Goal: Information Seeking & Learning: Check status

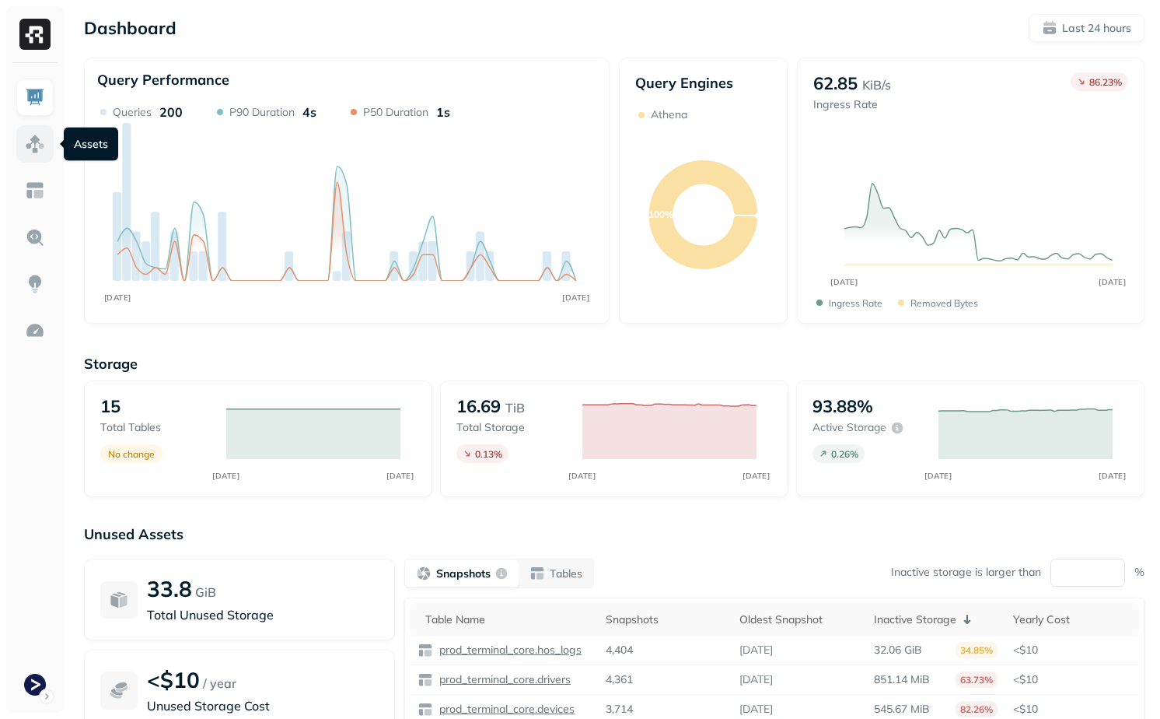
click at [41, 137] on img at bounding box center [35, 144] width 20 height 20
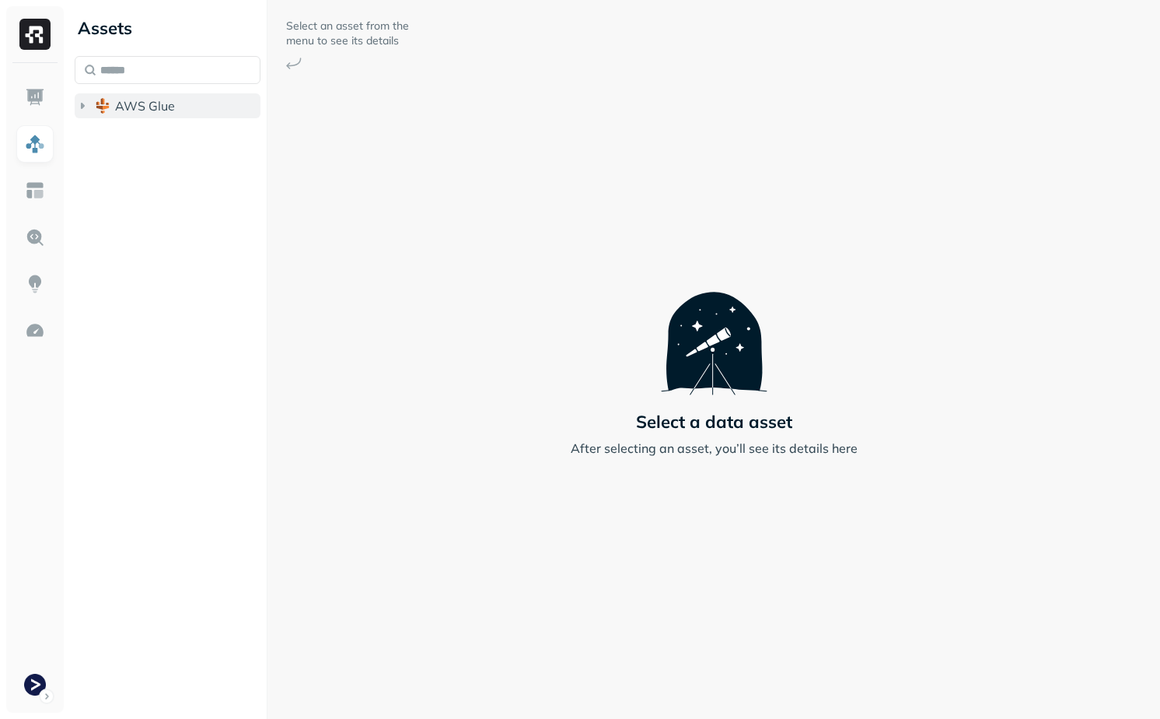
click at [152, 107] on span "AWS Glue" at bounding box center [145, 106] width 60 height 16
click at [152, 142] on span "prod_terminal_core" at bounding box center [187, 136] width 113 height 16
click at [127, 109] on span "AWS Glue" at bounding box center [145, 106] width 60 height 16
click at [142, 135] on div "Assets AWS Glue" at bounding box center [167, 359] width 198 height 719
click at [142, 114] on button "AWS Glue" at bounding box center [168, 105] width 186 height 25
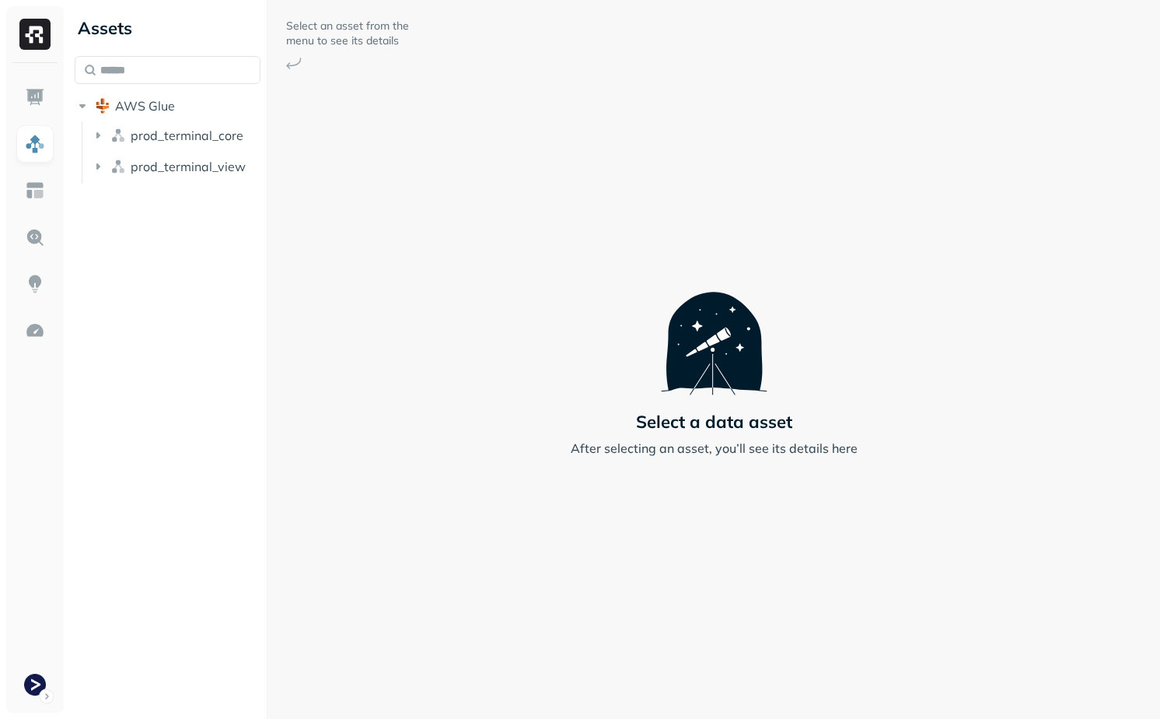
click at [145, 142] on span "prod_terminal_core" at bounding box center [187, 136] width 113 height 16
click at [153, 167] on span "Tables" at bounding box center [145, 165] width 39 height 16
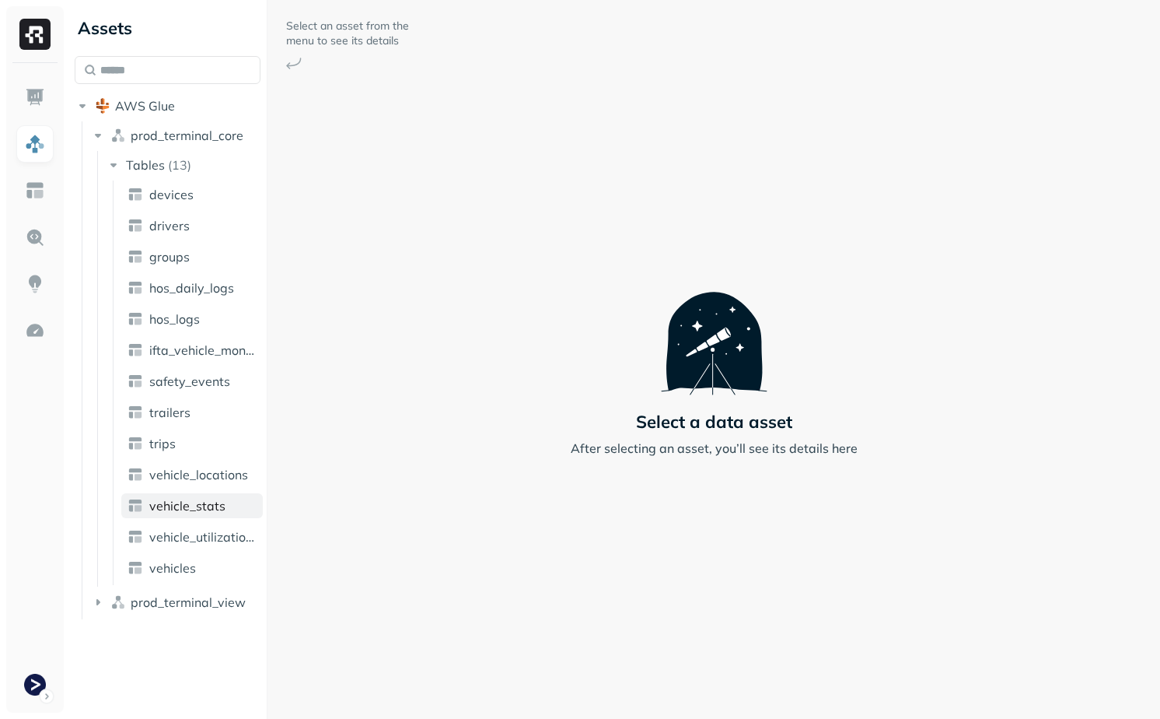
click at [184, 499] on span "vehicle_stats" at bounding box center [187, 506] width 76 height 16
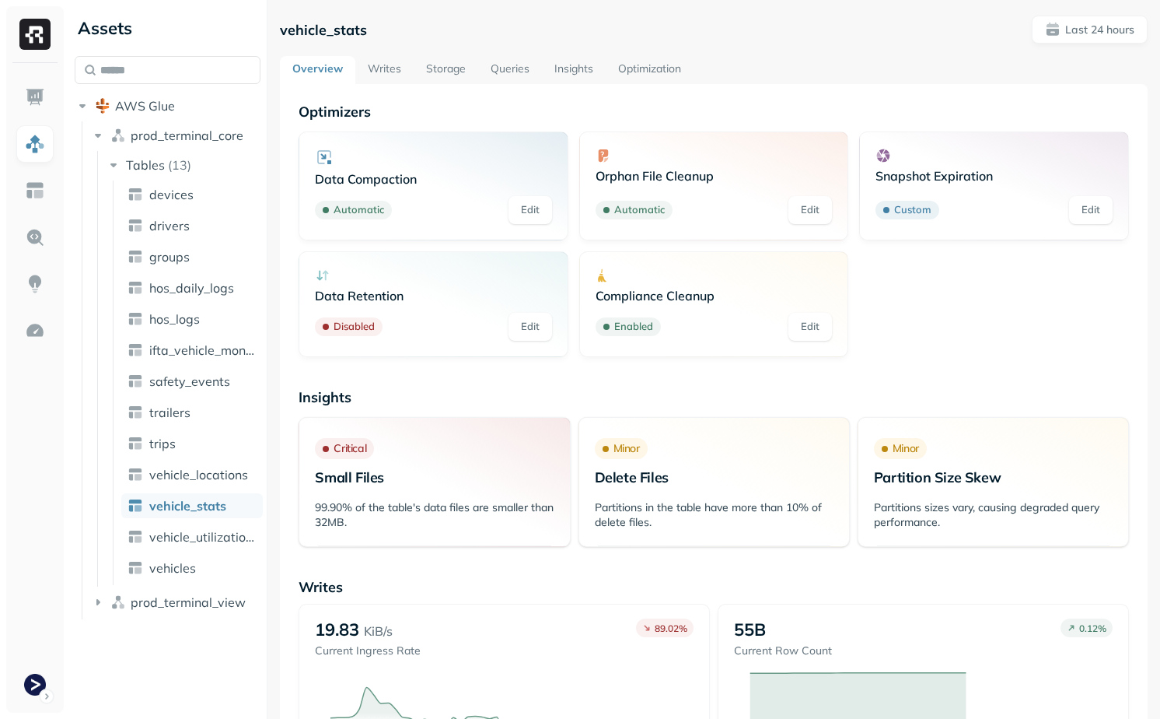
click at [382, 64] on link "Writes" at bounding box center [384, 70] width 58 height 28
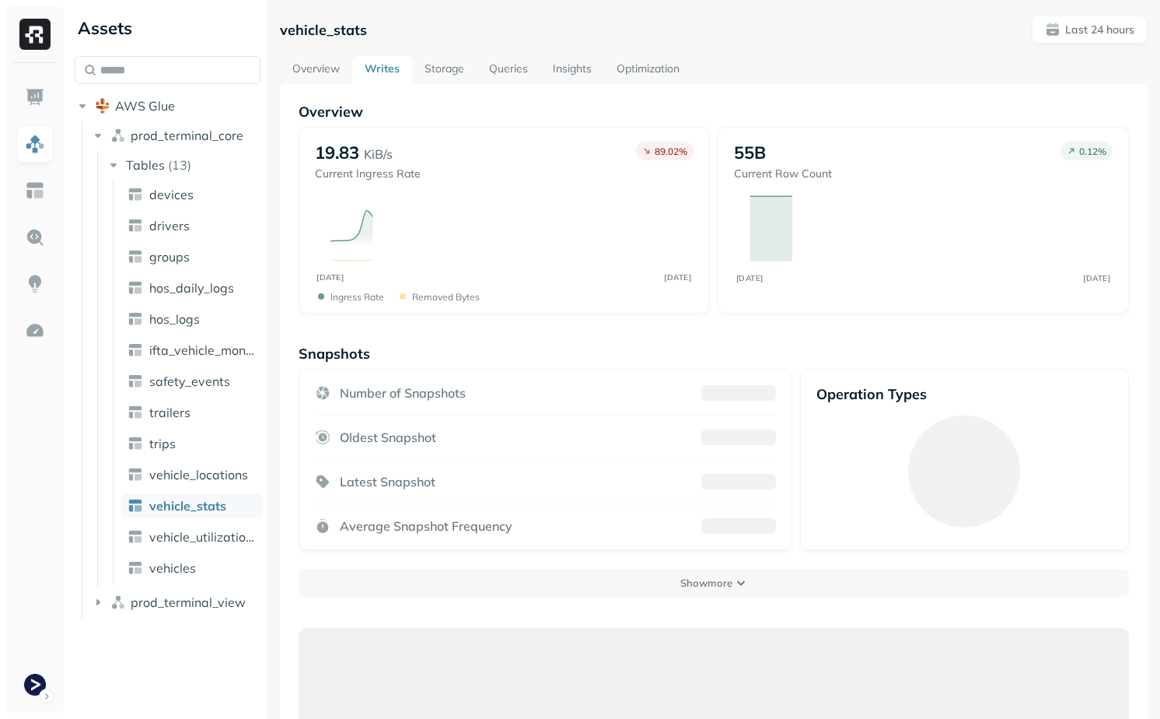
scroll to position [84, 0]
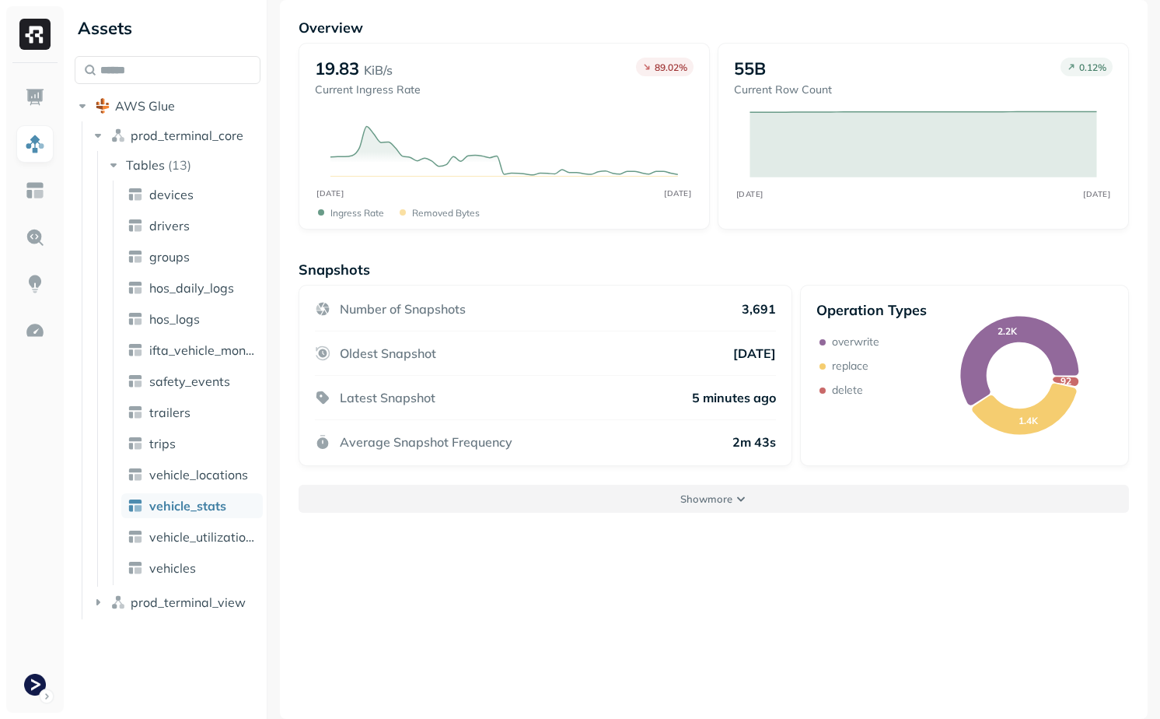
click at [590, 508] on button "Show more" at bounding box center [714, 499] width 831 height 28
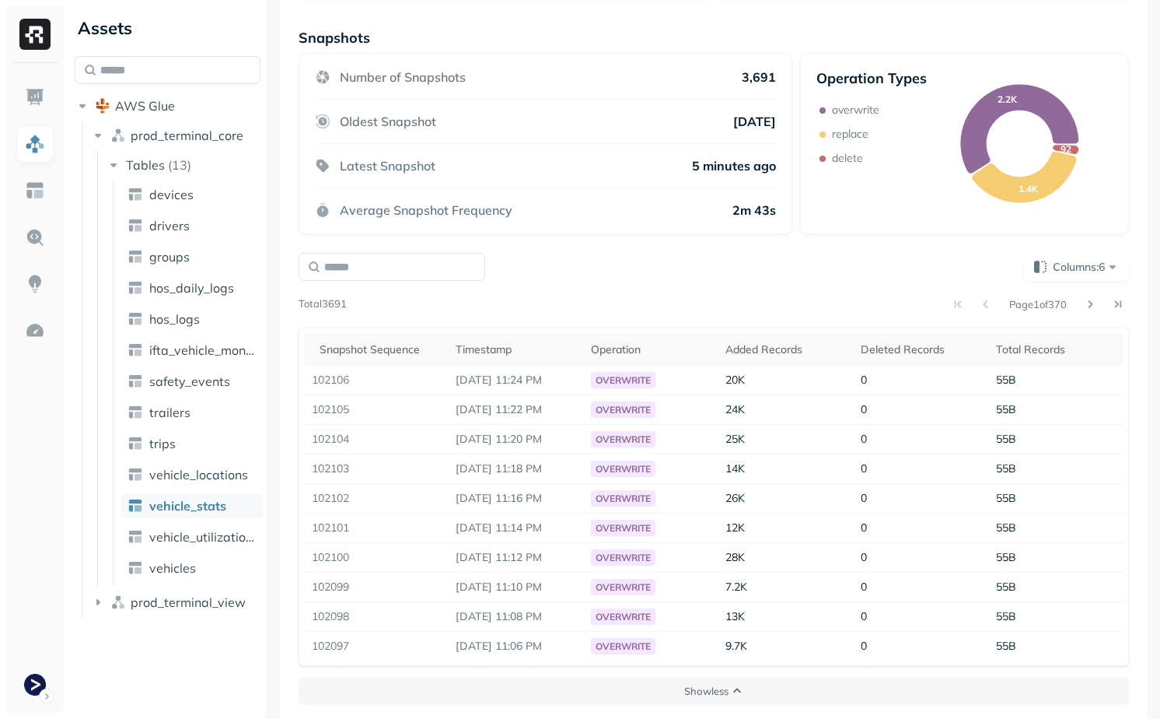
scroll to position [320, 0]
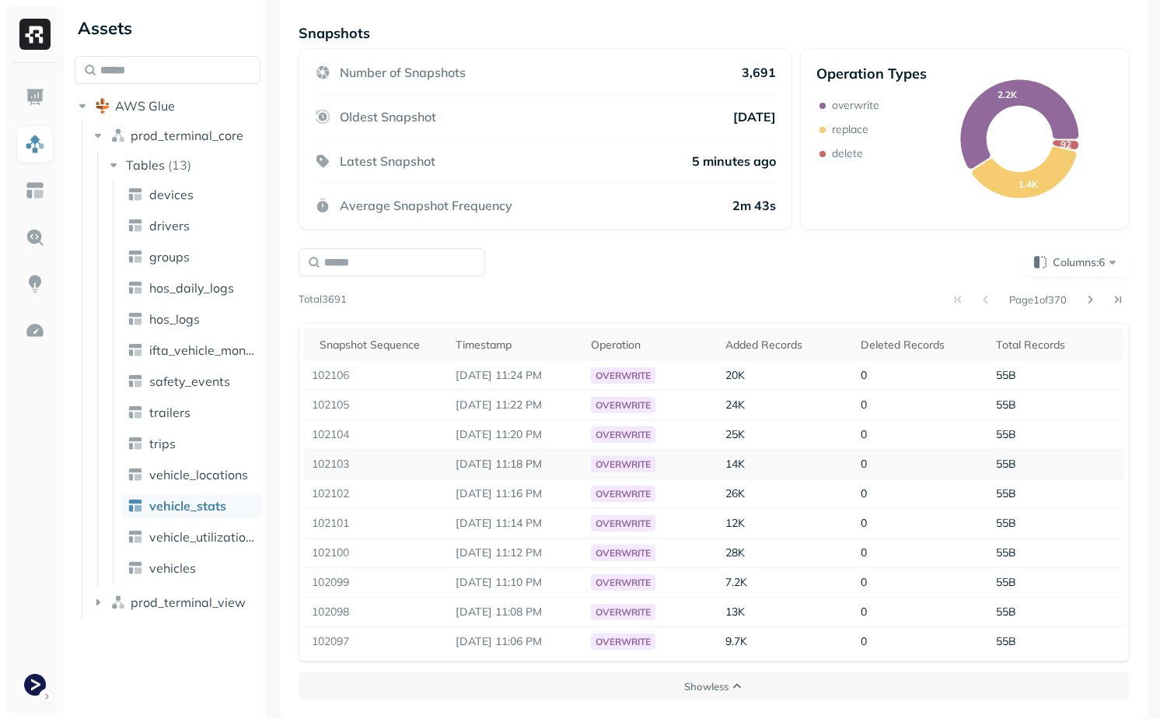
drag, startPoint x: 573, startPoint y: 499, endPoint x: 513, endPoint y: 462, distance: 70.8
click at [513, 462] on tbody "102106 [DATE] 11:24 PM overwrite 20K 0 55B 102105 [DATE] 11:22 PM overwrite 24K…" at bounding box center [714, 508] width 820 height 295
click at [513, 462] on p "[DATE] 11:18 PM" at bounding box center [516, 464] width 120 height 15
drag, startPoint x: 515, startPoint y: 516, endPoint x: 565, endPoint y: 515, distance: 49.8
click at [565, 516] on p "[DATE] 11:14 PM" at bounding box center [516, 523] width 120 height 15
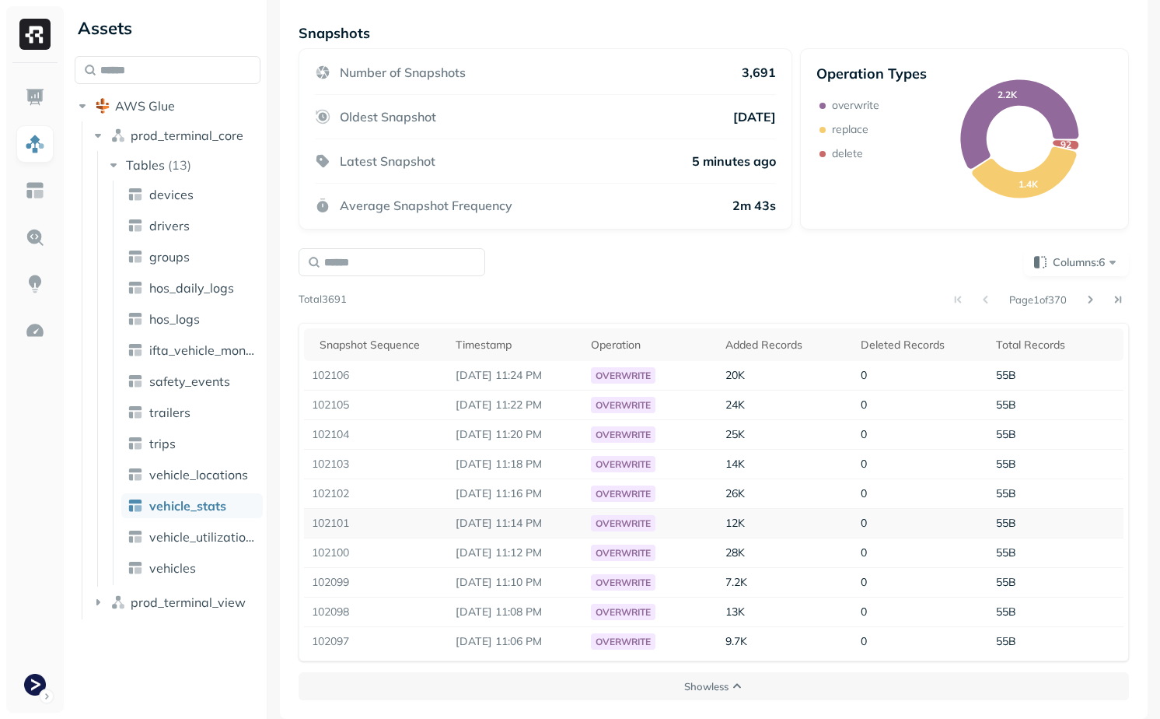
click at [569, 522] on p "[DATE] 11:14 PM" at bounding box center [516, 523] width 120 height 15
click at [1090, 301] on button at bounding box center [1091, 300] width 22 height 22
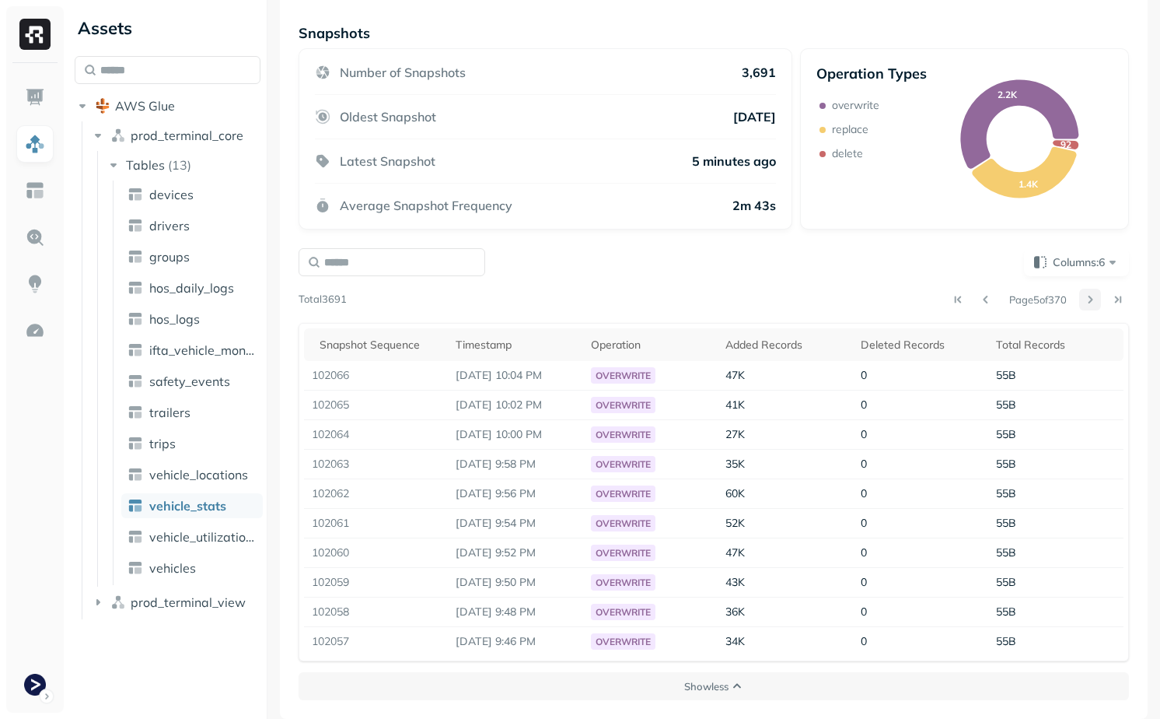
click at [1090, 301] on button at bounding box center [1091, 300] width 22 height 22
click at [1080, 271] on button "Columns: 6" at bounding box center [1076, 262] width 105 height 28
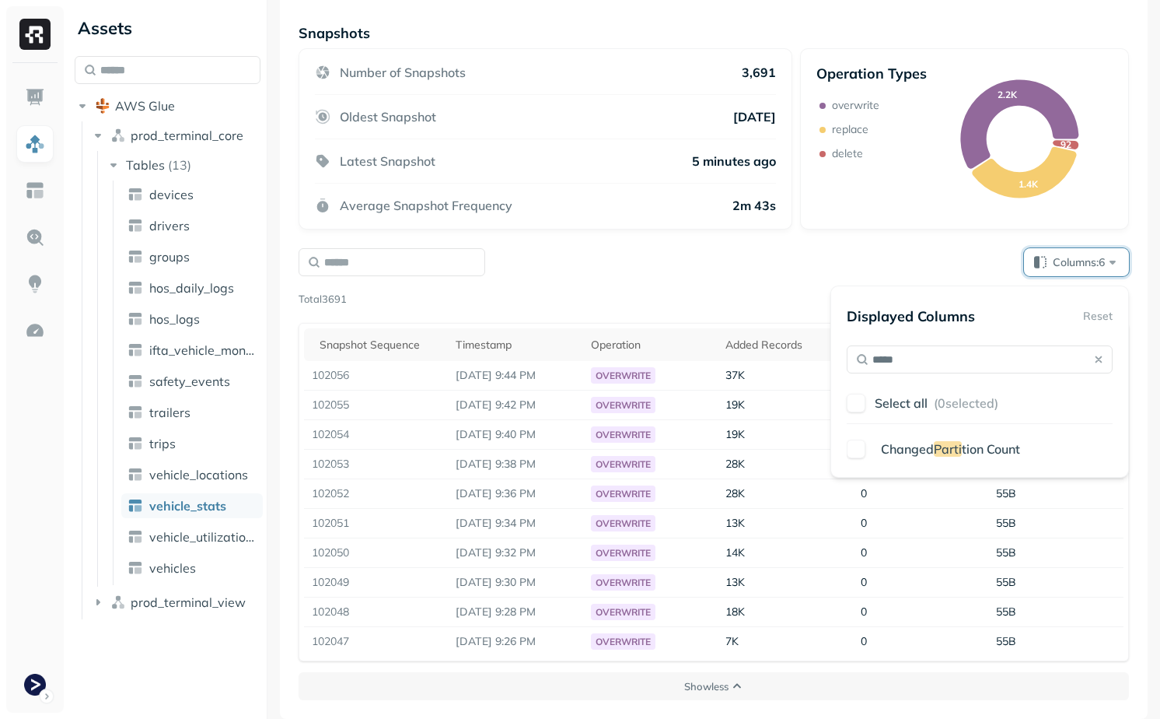
type input "*****"
click at [950, 443] on span "Parti" at bounding box center [948, 449] width 28 height 16
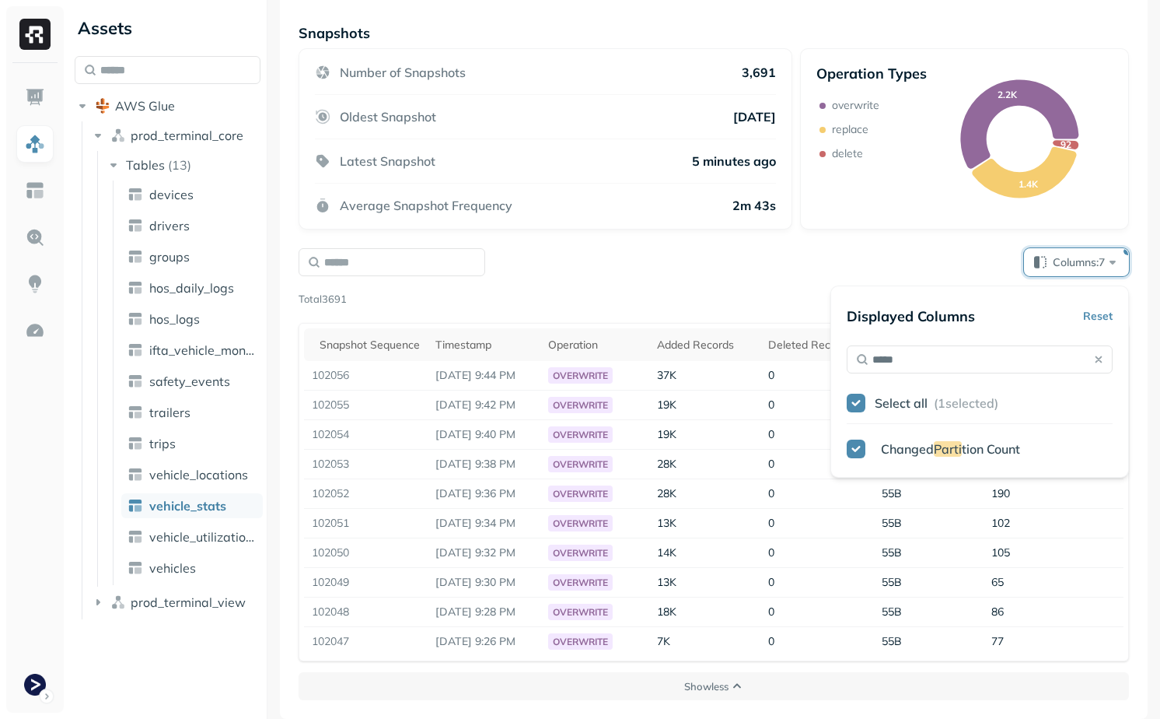
click at [739, 197] on div "Average Snapshot Frequency 2m 43s" at bounding box center [545, 199] width 461 height 30
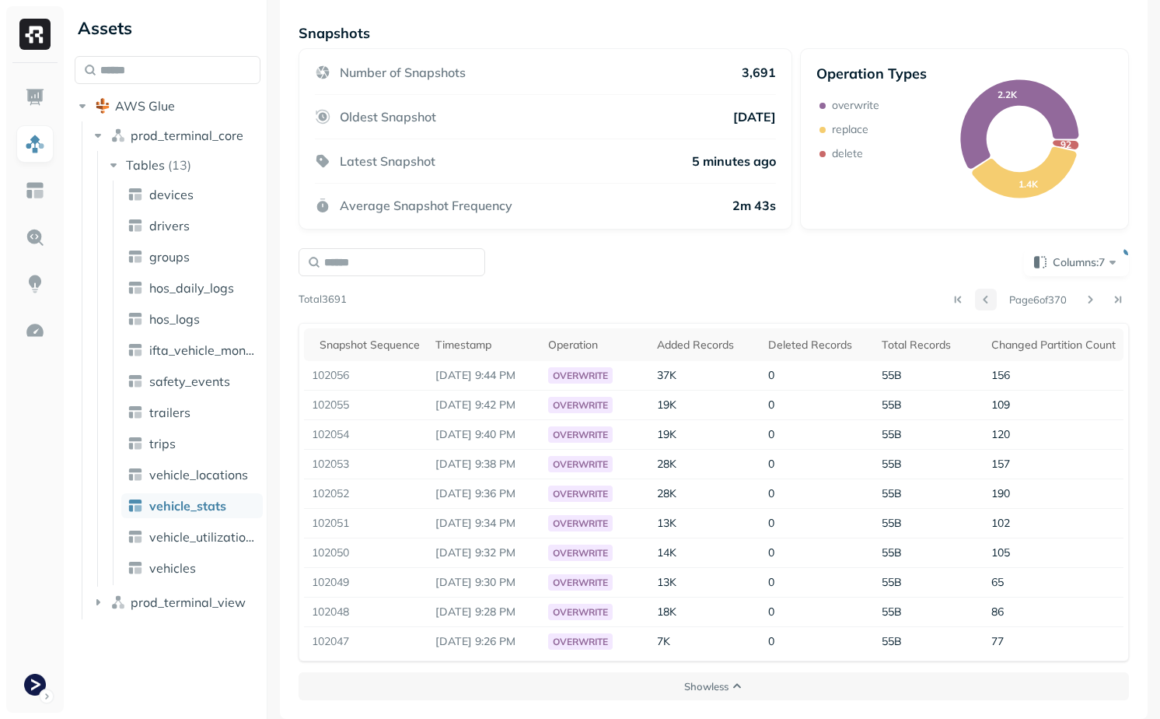
click at [985, 294] on button at bounding box center [986, 300] width 22 height 22
click at [985, 296] on button at bounding box center [986, 300] width 22 height 22
click at [1090, 293] on button at bounding box center [1091, 300] width 22 height 22
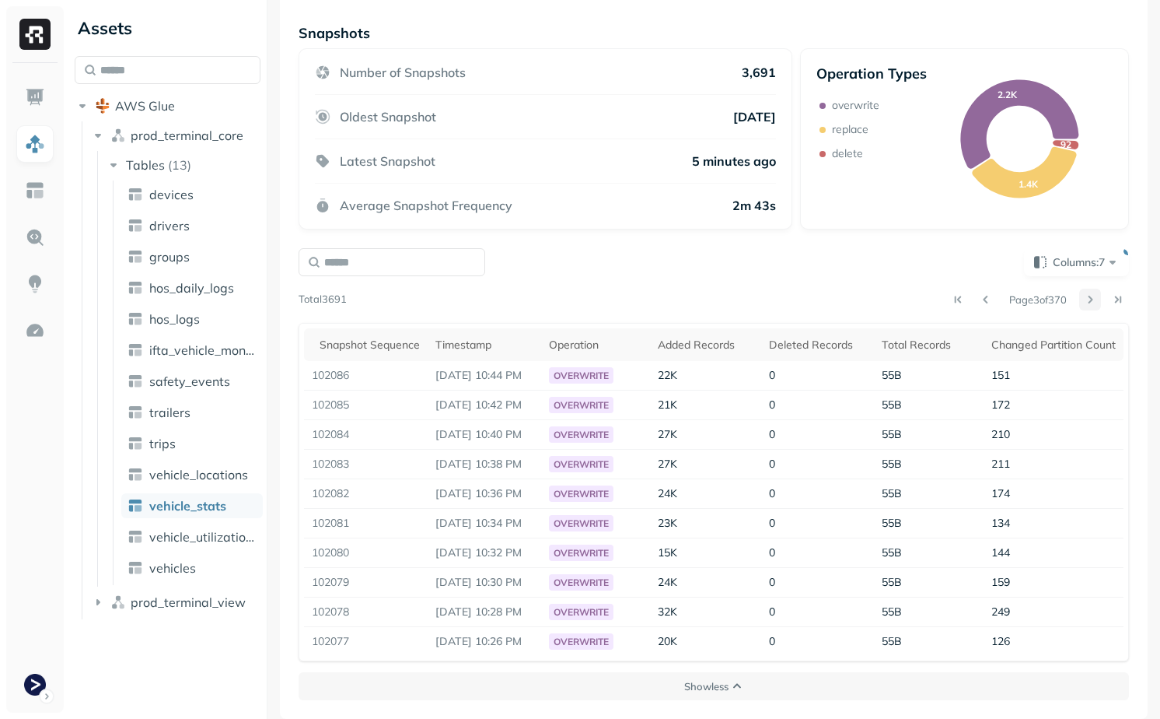
click at [1090, 293] on button at bounding box center [1091, 300] width 22 height 22
click at [1090, 293] on div at bounding box center [1105, 300] width 50 height 22
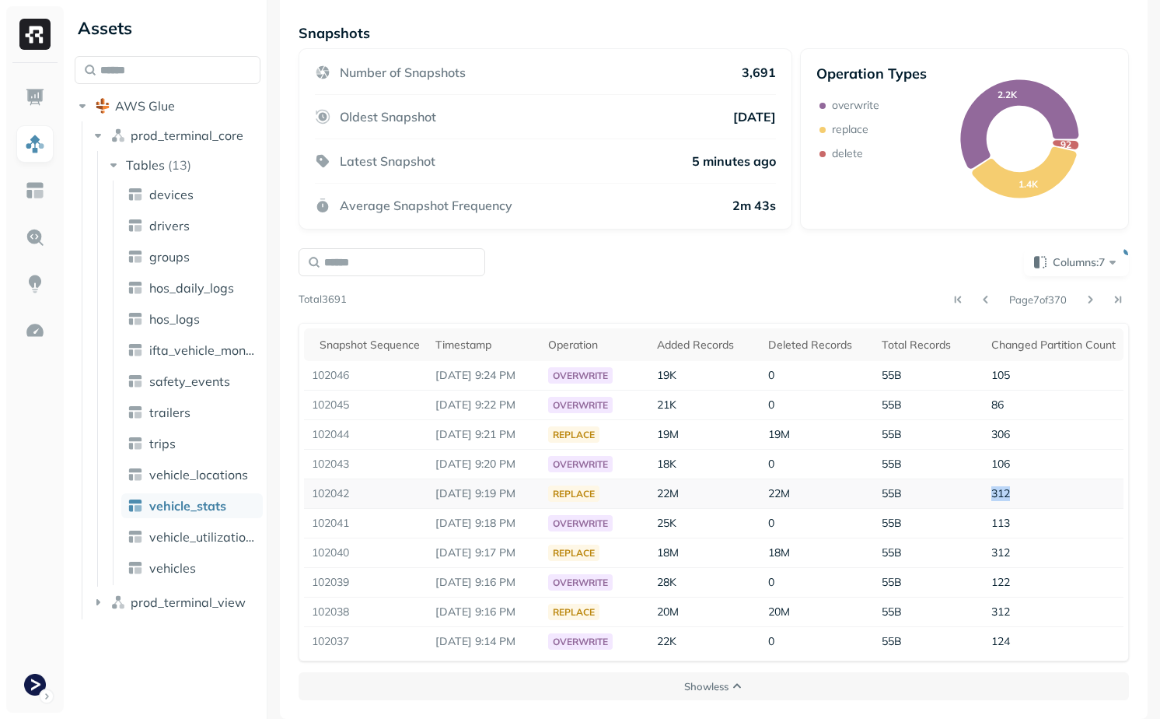
drag, startPoint x: 982, startPoint y: 489, endPoint x: 1019, endPoint y: 489, distance: 36.6
click at [1019, 489] on tr "102042 [DATE] 9:19 PM replace 22M 22M 55B 312" at bounding box center [714, 494] width 820 height 30
click at [1019, 489] on td "312" at bounding box center [1054, 494] width 140 height 30
click at [978, 296] on button at bounding box center [986, 300] width 22 height 22
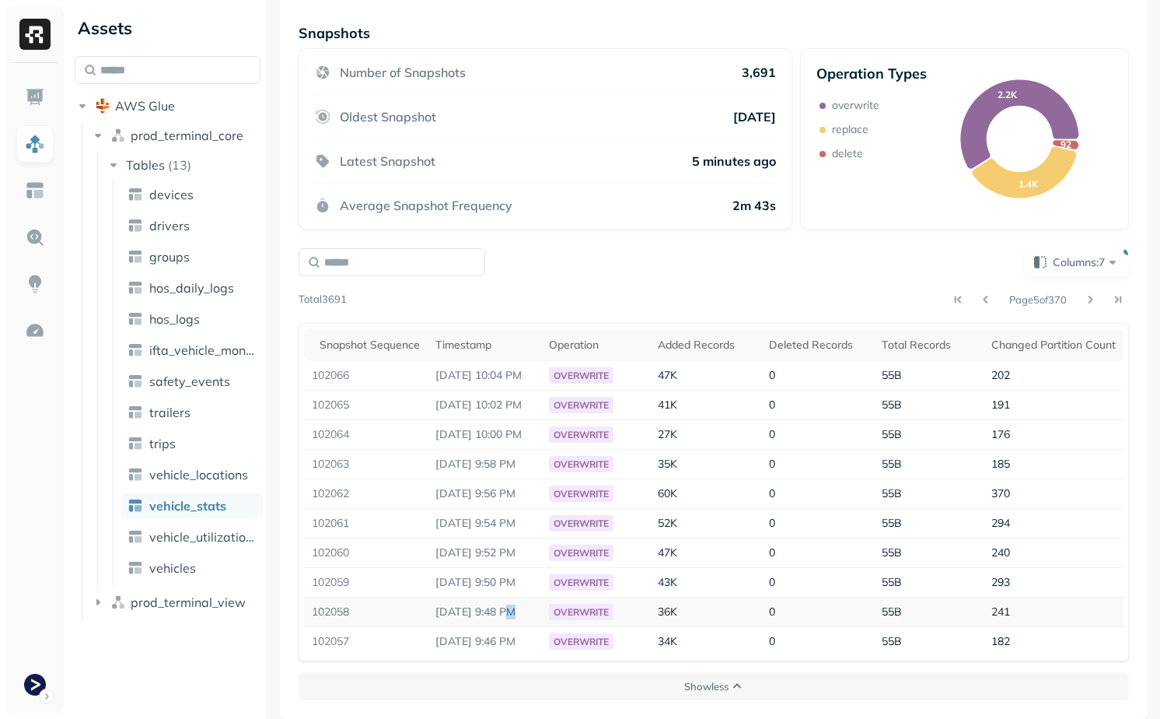
drag, startPoint x: 506, startPoint y: 611, endPoint x: 570, endPoint y: 609, distance: 63.8
click at [570, 609] on tr "102058 [DATE] 9:48 PM overwrite 36K 0 55B 241" at bounding box center [714, 612] width 820 height 30
click at [570, 609] on div "overwrite" at bounding box center [581, 612] width 65 height 16
click at [981, 303] on button at bounding box center [986, 300] width 22 height 22
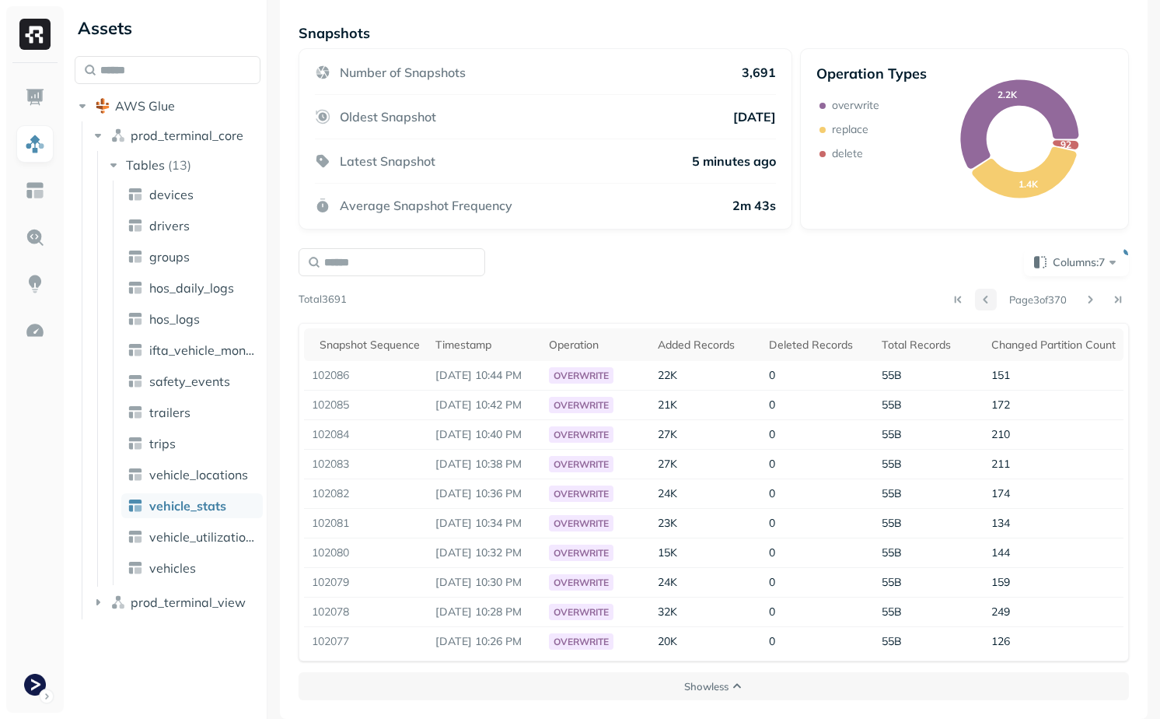
click at [981, 303] on button at bounding box center [986, 300] width 22 height 22
click at [981, 303] on div at bounding box center [972, 300] width 50 height 22
click at [1067, 260] on span "Columns: 7" at bounding box center [1087, 262] width 68 height 16
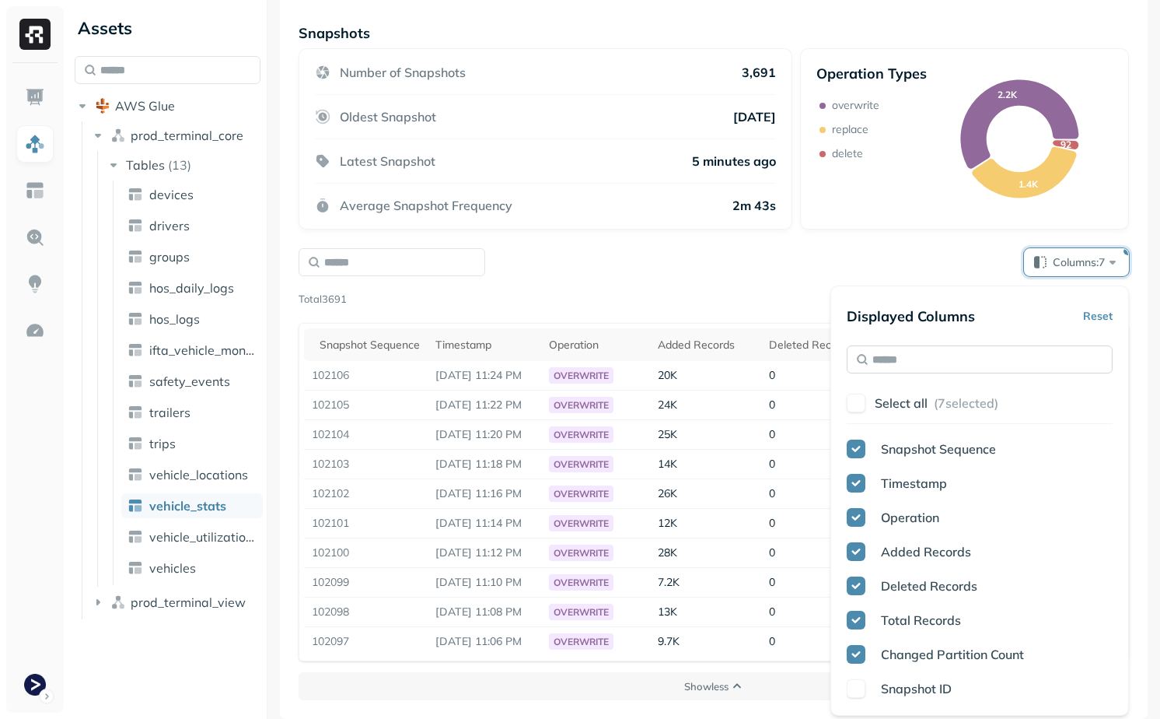
click at [894, 369] on input "text" at bounding box center [980, 359] width 266 height 28
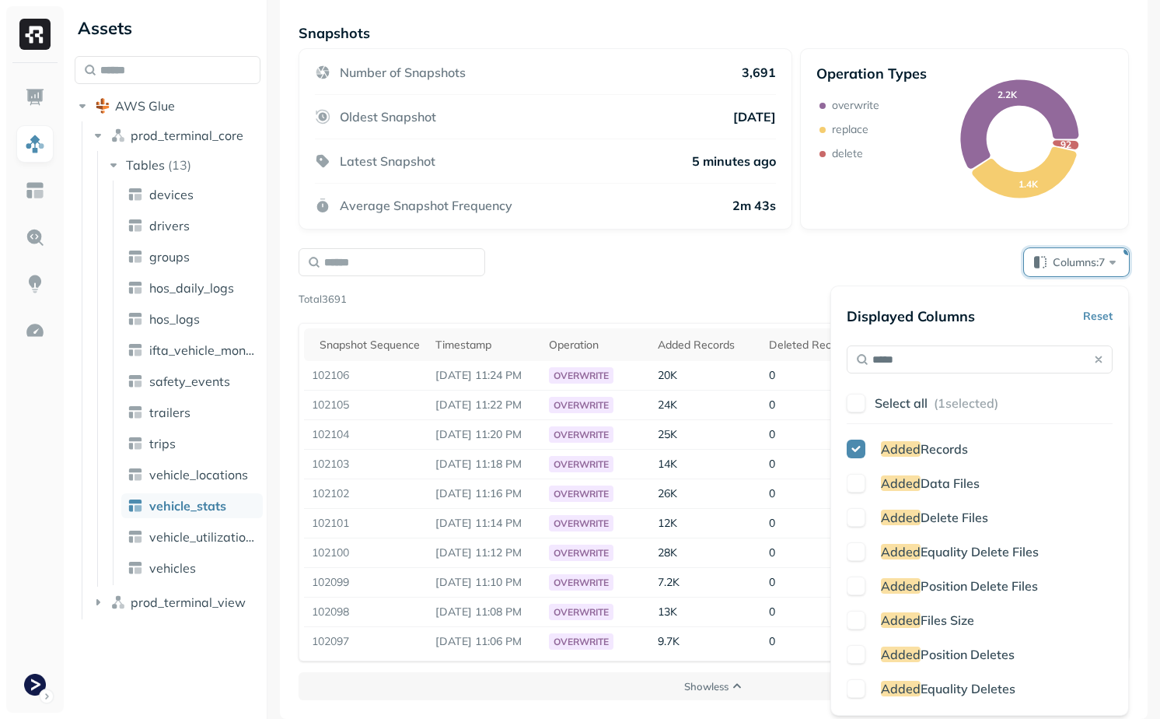
type input "*****"
click at [859, 555] on button "button" at bounding box center [856, 551] width 19 height 19
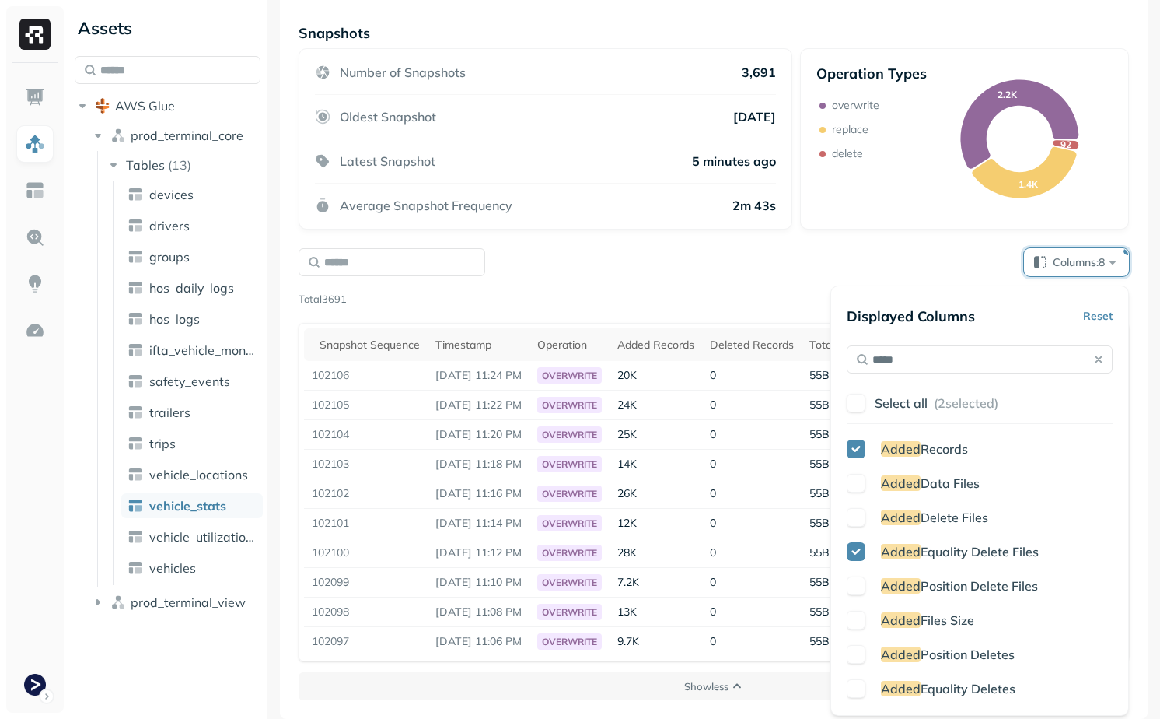
click at [860, 581] on button "button" at bounding box center [856, 585] width 19 height 19
click at [733, 268] on div "Columns: 9" at bounding box center [714, 262] width 831 height 28
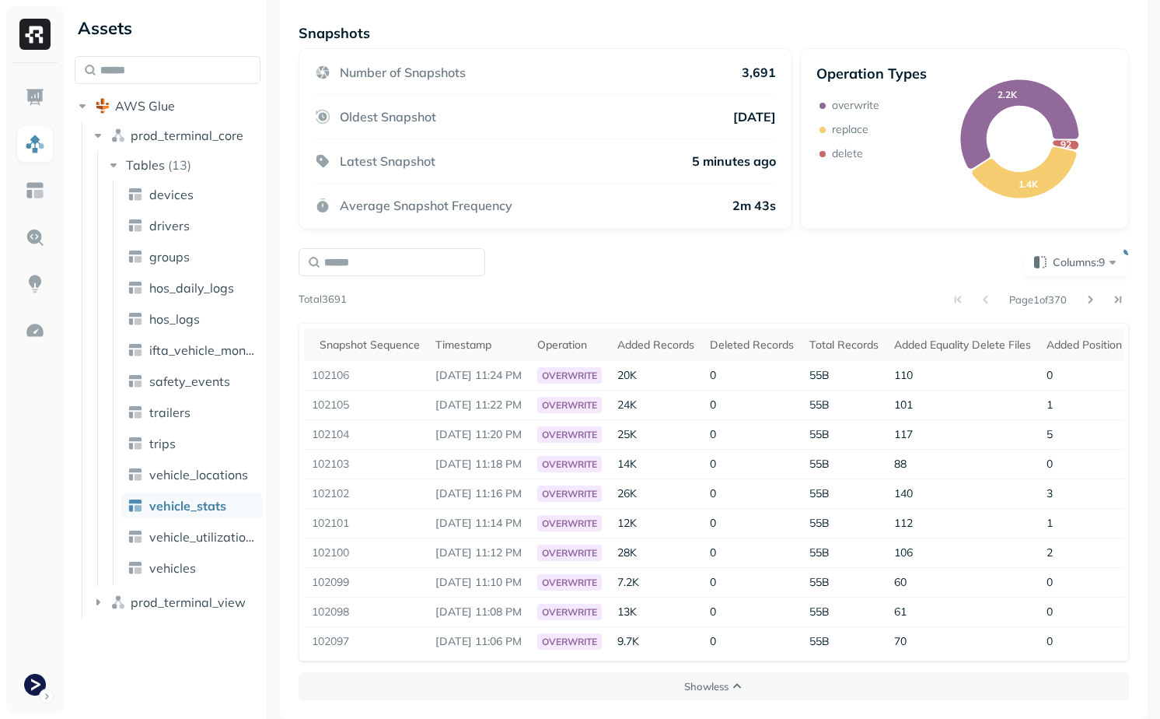
scroll to position [0, 0]
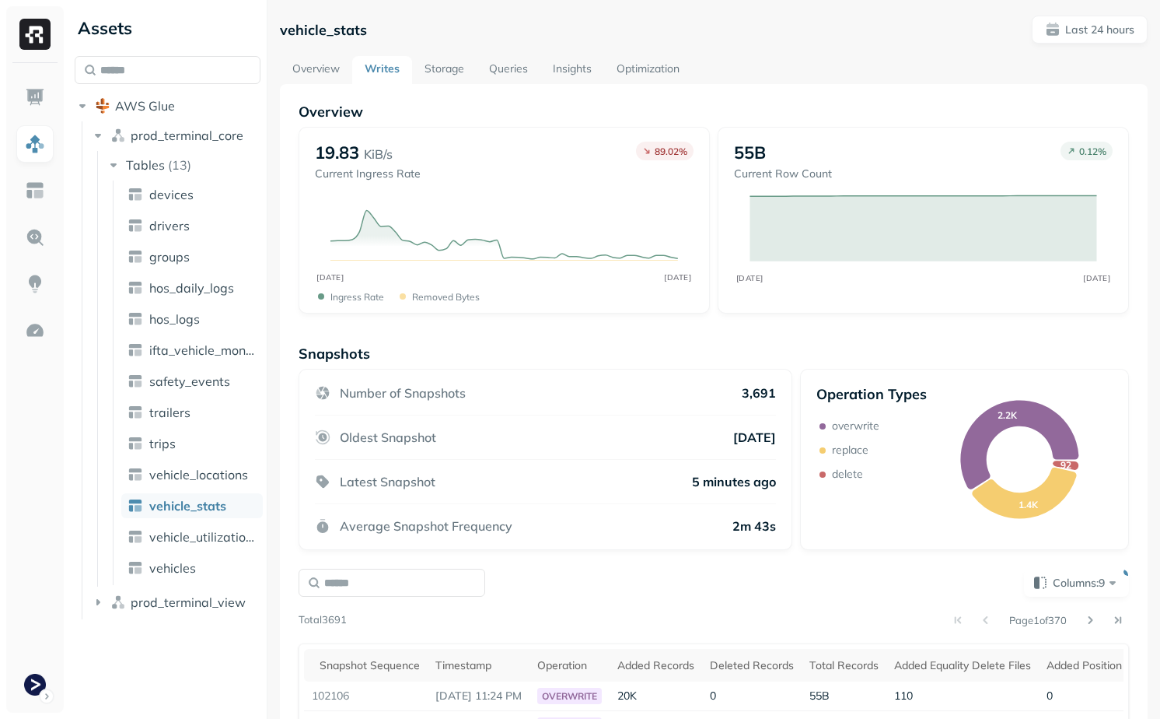
click at [327, 69] on link "Overview" at bounding box center [316, 70] width 72 height 28
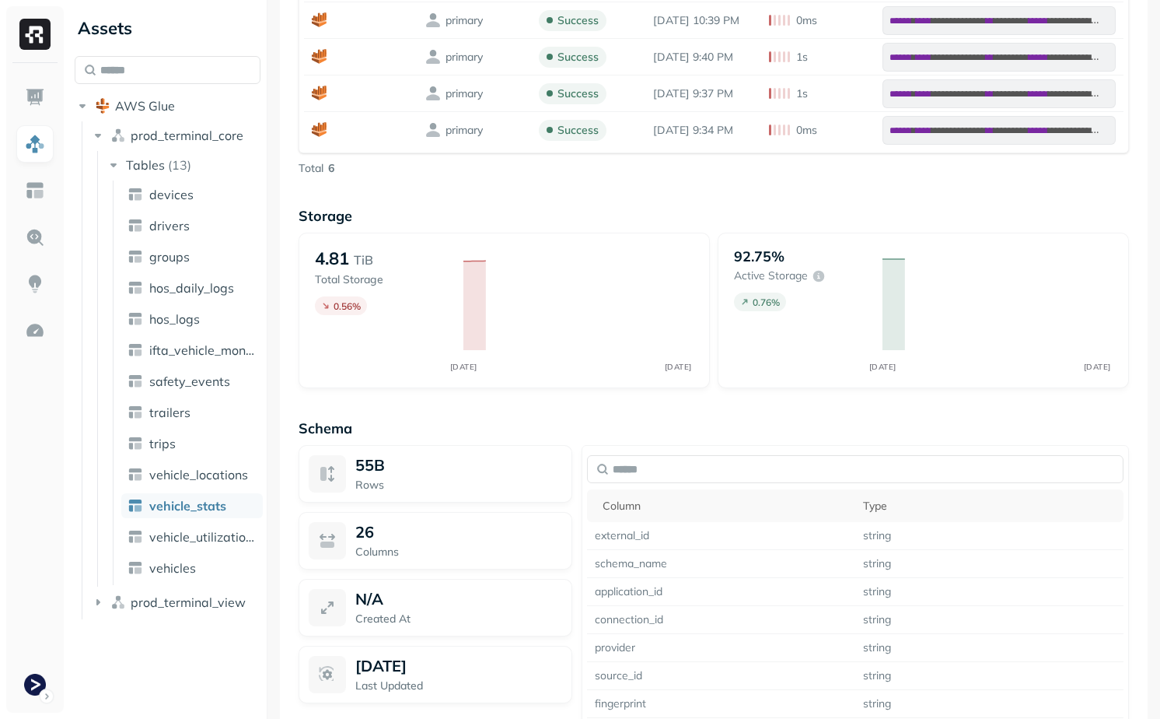
scroll to position [1321, 0]
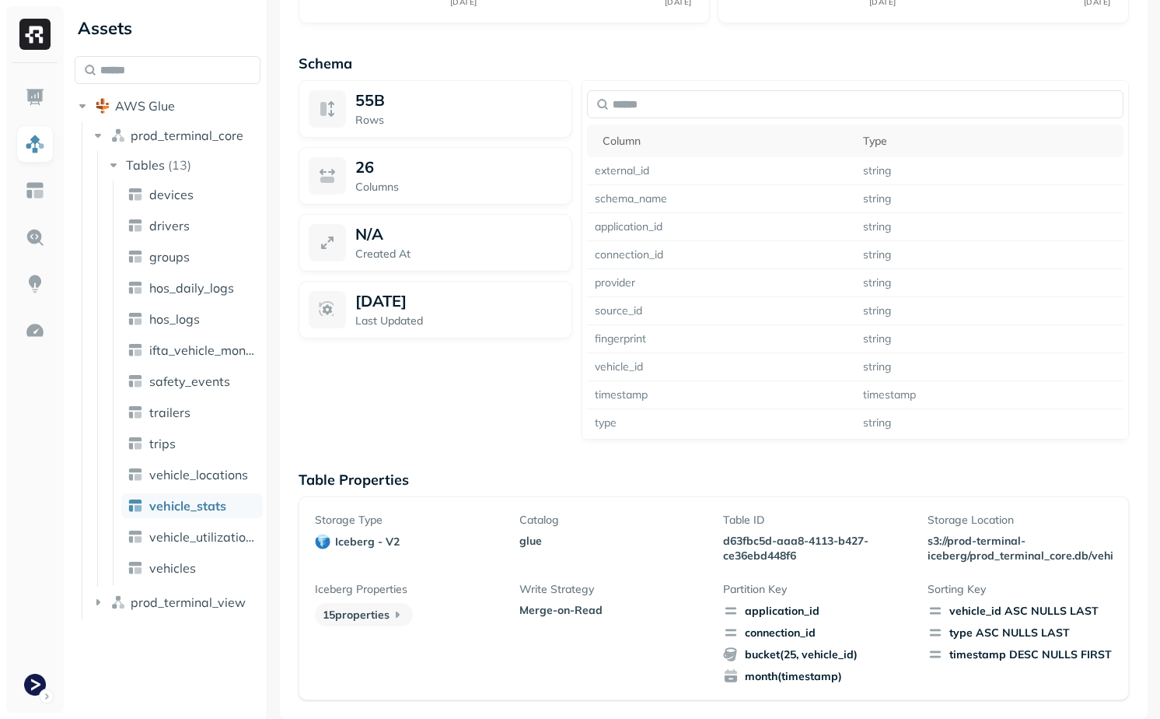
click at [759, 530] on div "Table ID d63fbc5d-aaa8-4113-b427-ce36ebd448f6" at bounding box center [815, 538] width 185 height 51
click at [757, 545] on p "d63fbc5d-aaa8-4113-b427-ce36ebd448f6" at bounding box center [815, 549] width 185 height 30
drag, startPoint x: 758, startPoint y: 545, endPoint x: 806, endPoint y: 565, distance: 52.0
click at [806, 565] on div "Storage Type iceberg - v2 Catalog glue Table ID d63fbc5d-aaa8-4113-b427-ce36ebd…" at bounding box center [714, 598] width 798 height 171
copy p "d63fbc5d-aaa8-4113-b427-ce36ebd448f6"
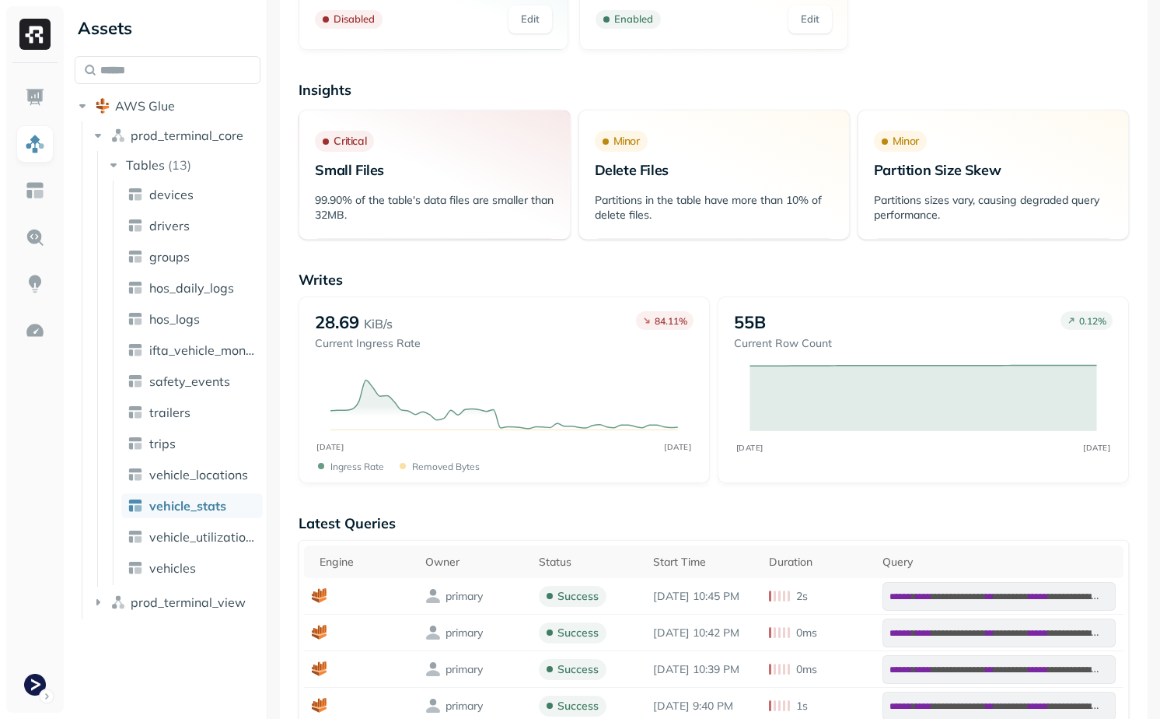
scroll to position [12, 0]
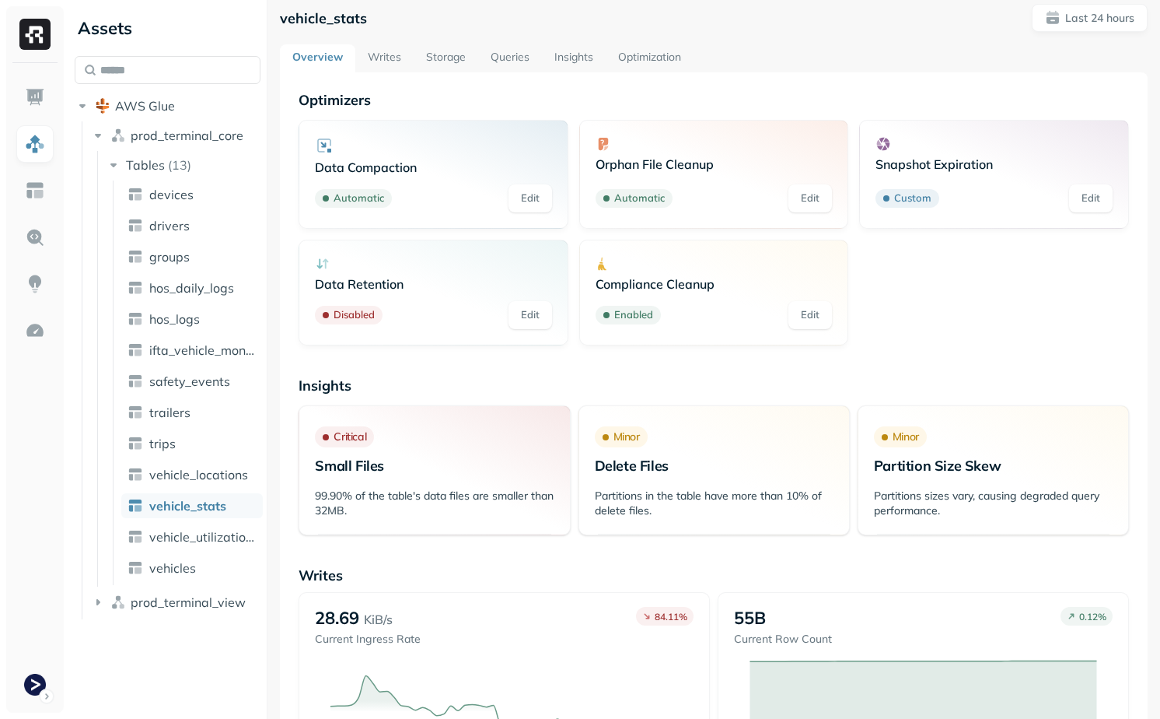
click at [381, 65] on link "Writes" at bounding box center [384, 58] width 58 height 28
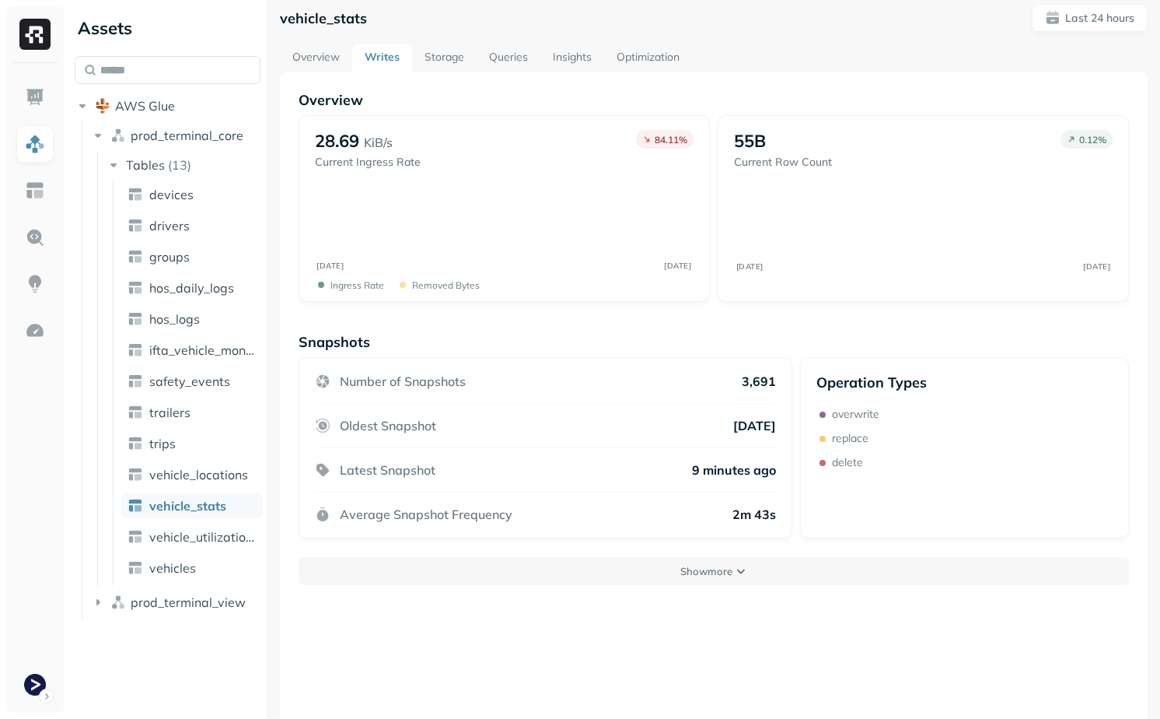
scroll to position [84, 0]
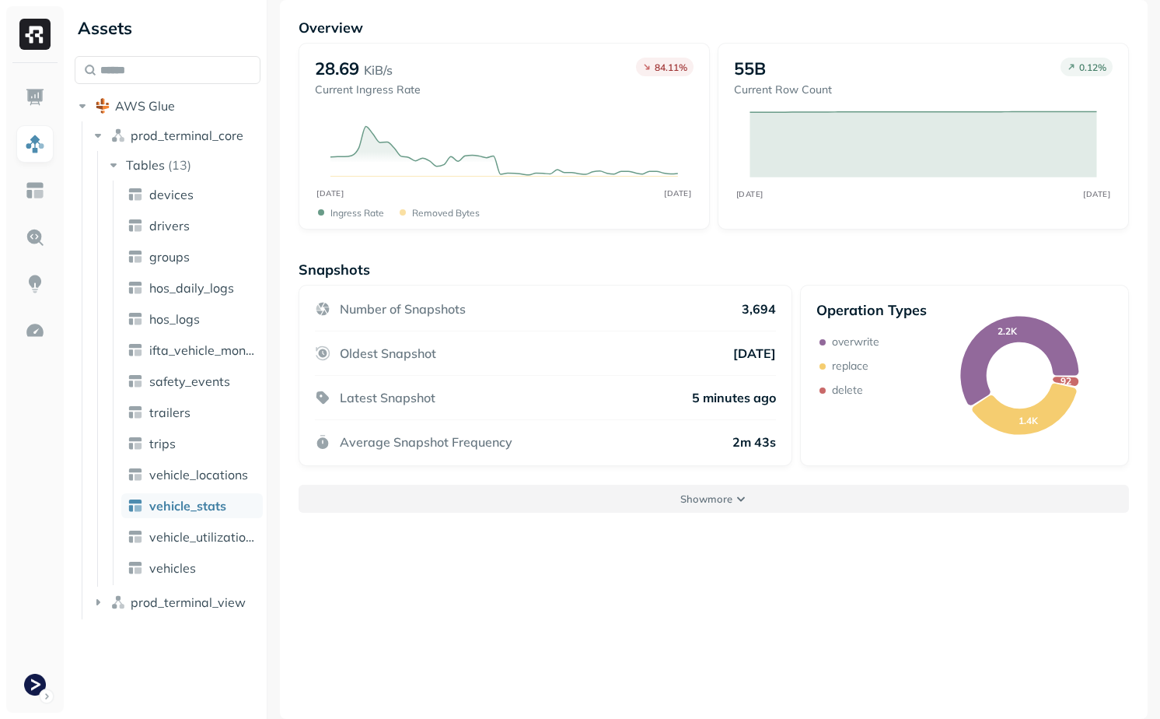
click at [469, 503] on button "Show more" at bounding box center [714, 499] width 831 height 28
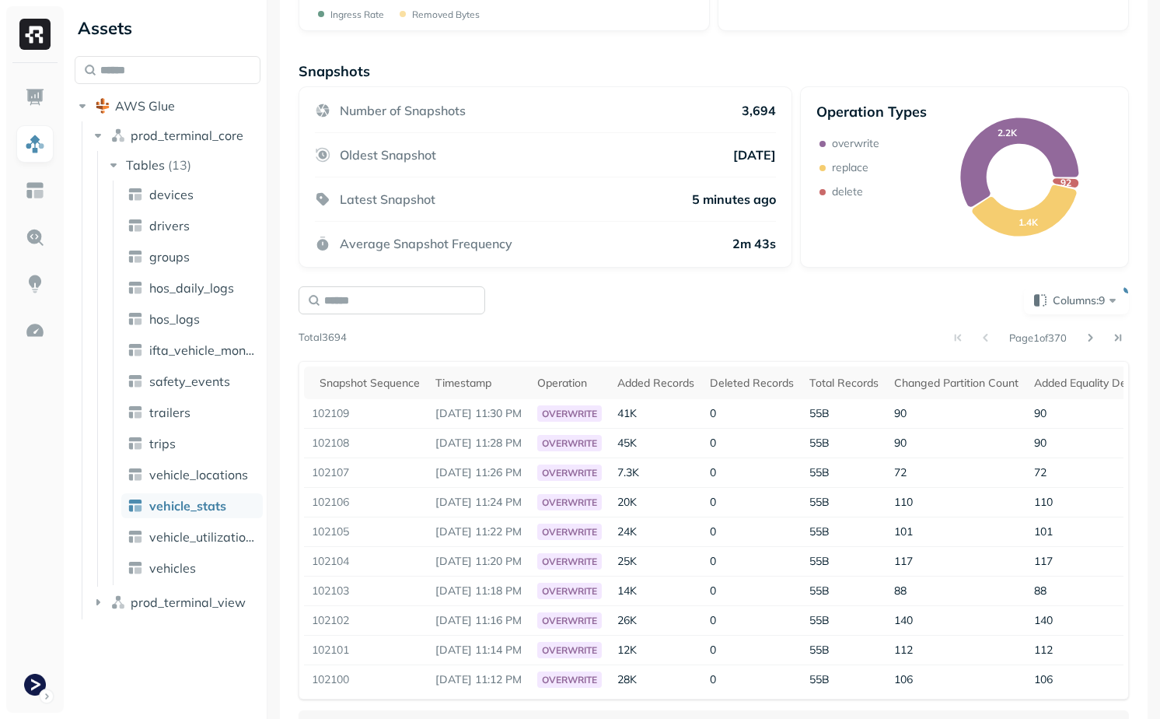
scroll to position [320, 0]
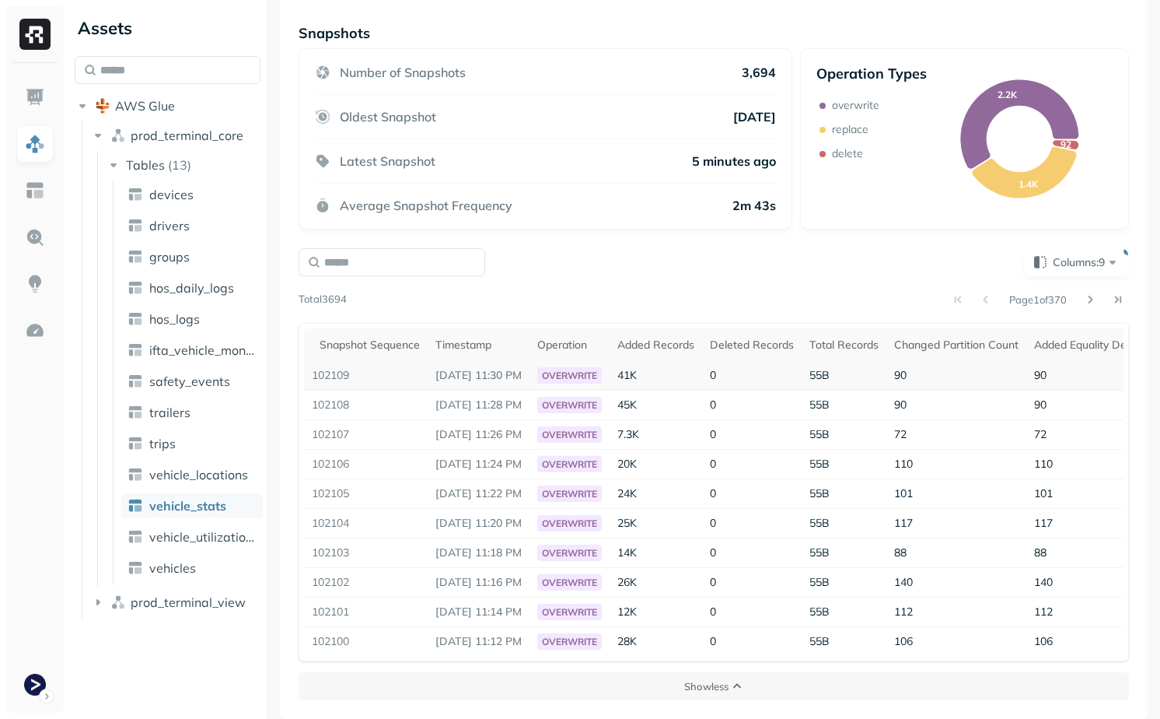
click at [337, 376] on td "102109" at bounding box center [366, 376] width 124 height 30
copy td "102109"
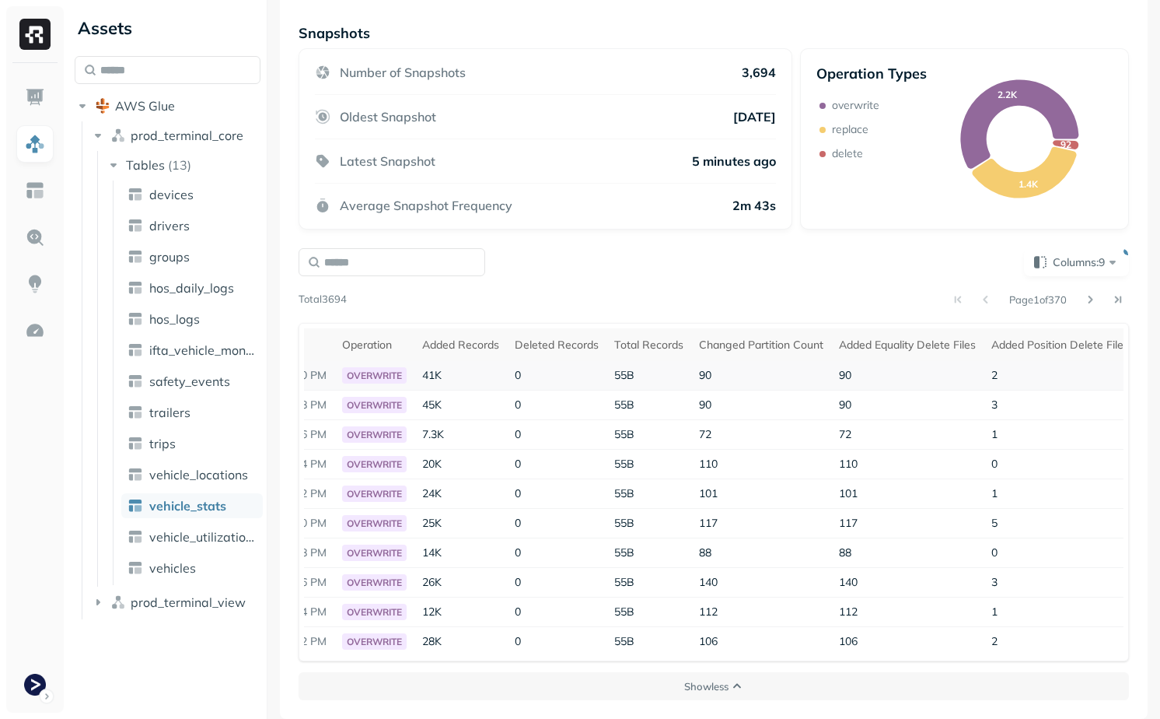
scroll to position [0, 207]
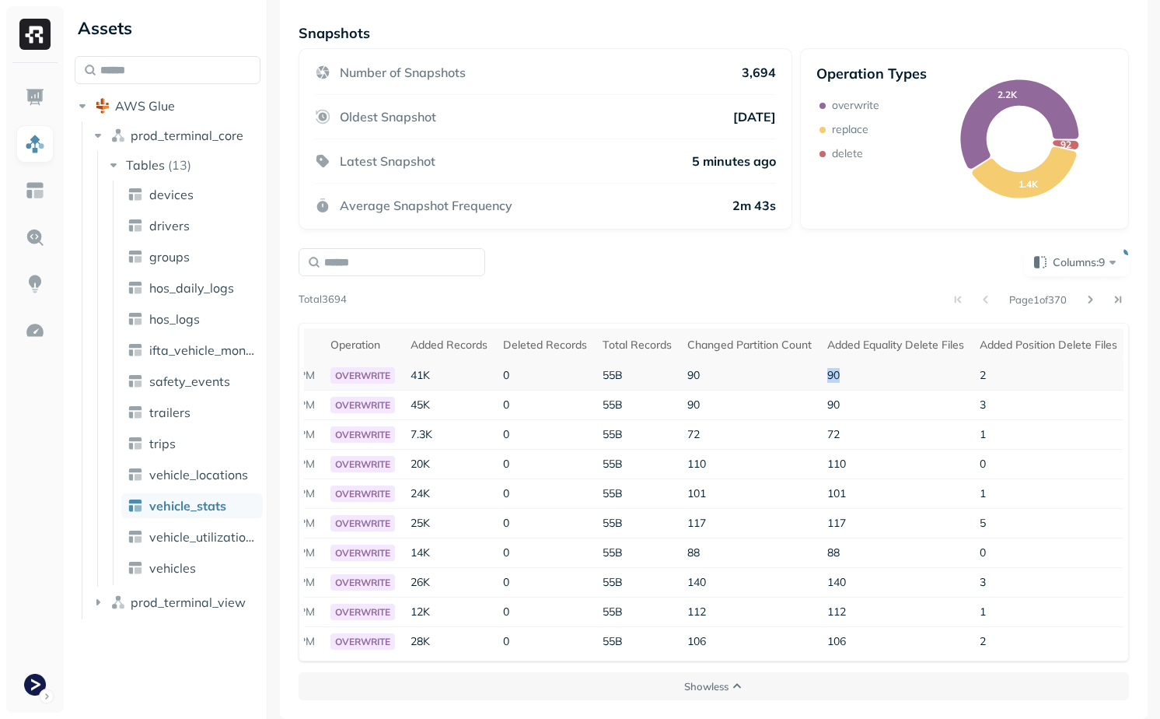
drag, startPoint x: 860, startPoint y: 379, endPoint x: 884, endPoint y: 379, distance: 23.3
click at [877, 379] on td "90" at bounding box center [896, 376] width 152 height 30
drag, startPoint x: 722, startPoint y: 371, endPoint x: 758, endPoint y: 371, distance: 36.6
click at [758, 371] on tr "102109 [DATE] 11:30 PM overwrite 41K 0 55B 90 90 2" at bounding box center [611, 376] width 1028 height 30
click at [758, 371] on td "90" at bounding box center [750, 376] width 140 height 30
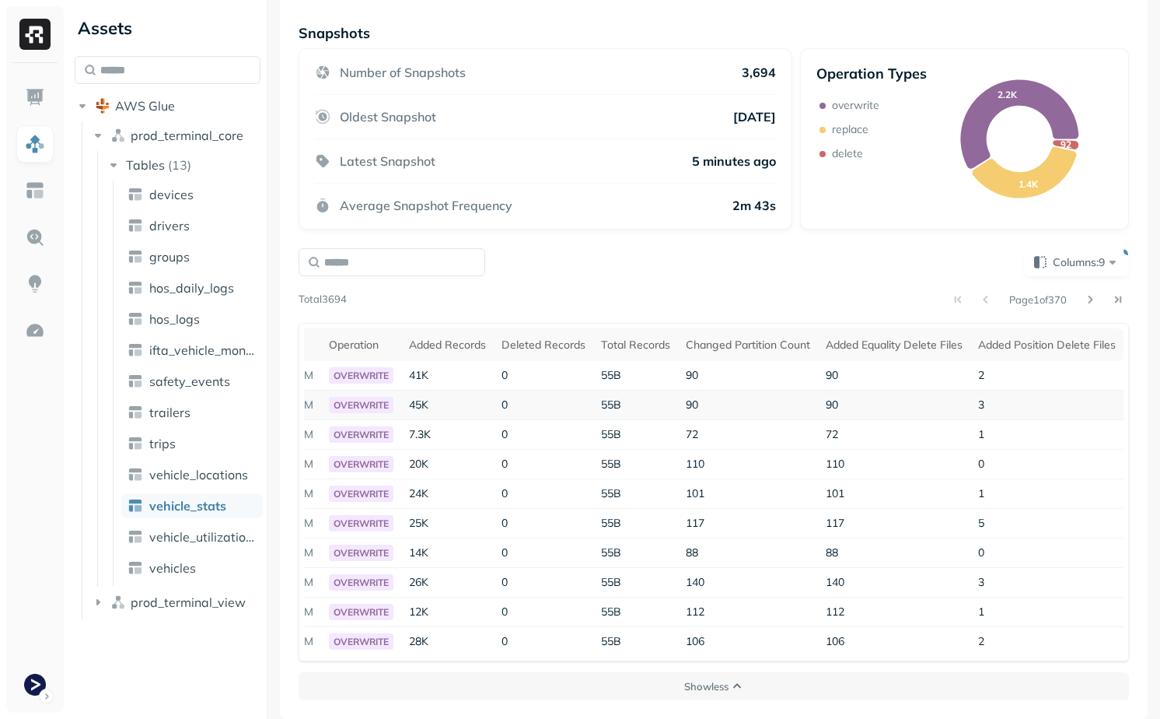
scroll to position [0, 0]
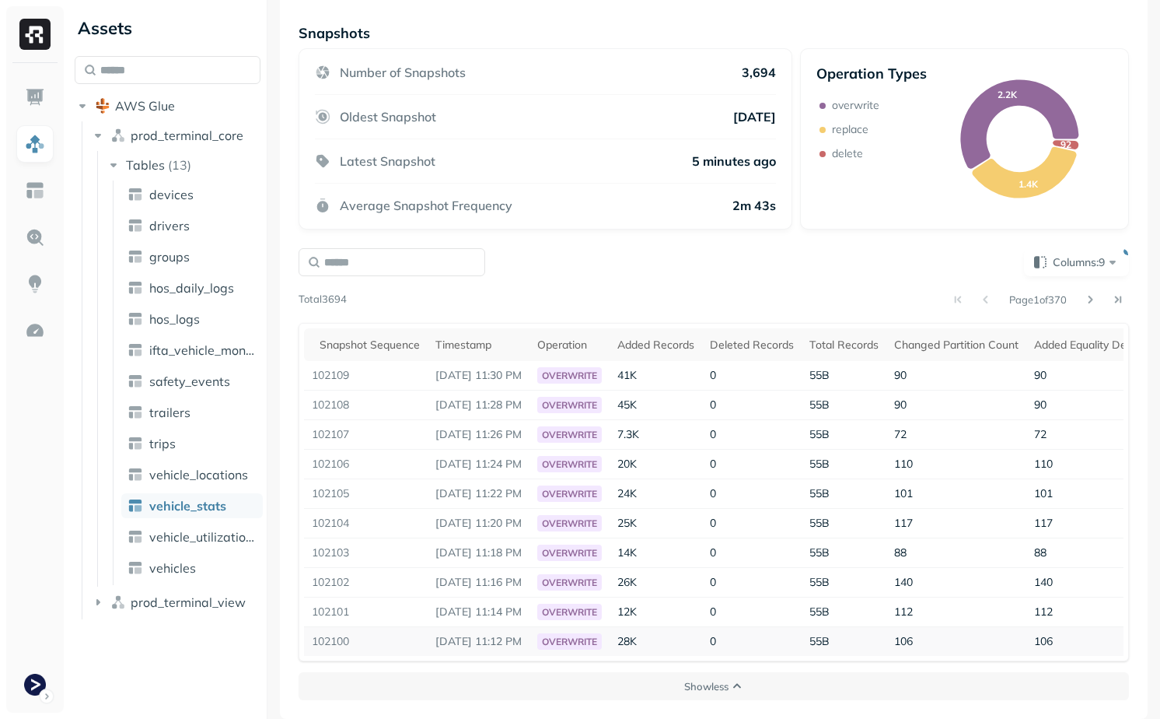
click at [334, 641] on td "102100" at bounding box center [366, 642] width 124 height 30
copy td "102100"
click at [544, 279] on div "Columns: 9 Page 1 of 370 Total 3694 Snapshot Sequence Timestamp Operation Added…" at bounding box center [714, 454] width 831 height 413
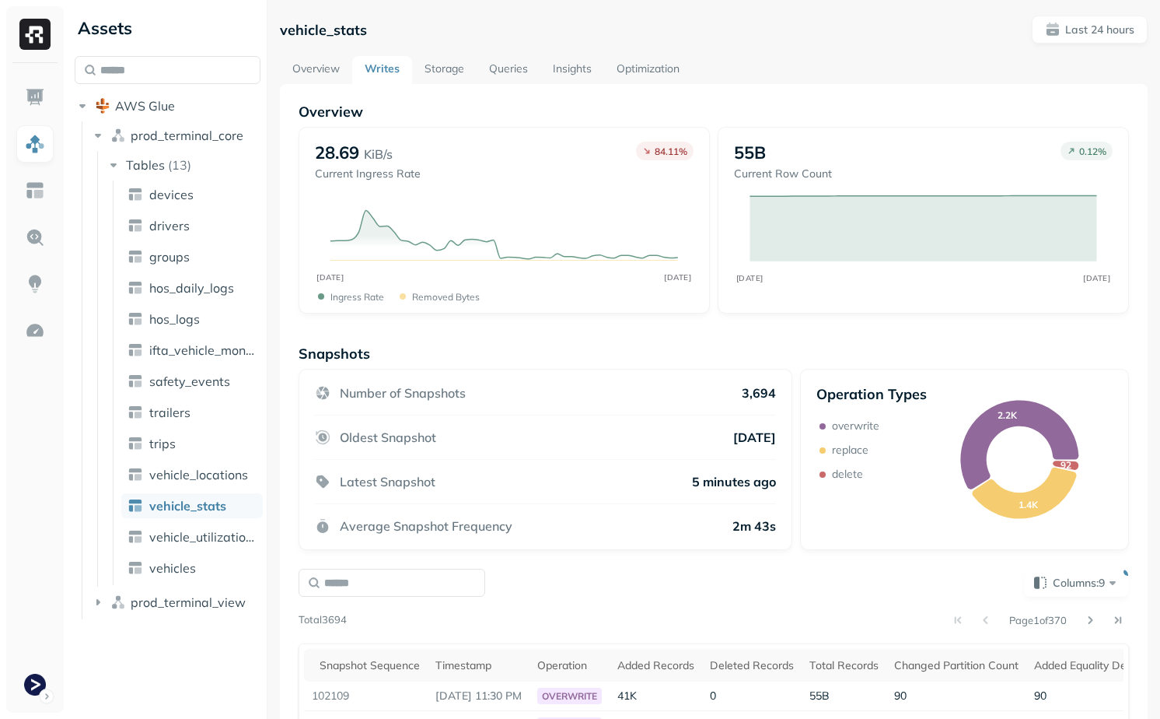
click at [440, 72] on link "Storage" at bounding box center [444, 70] width 65 height 28
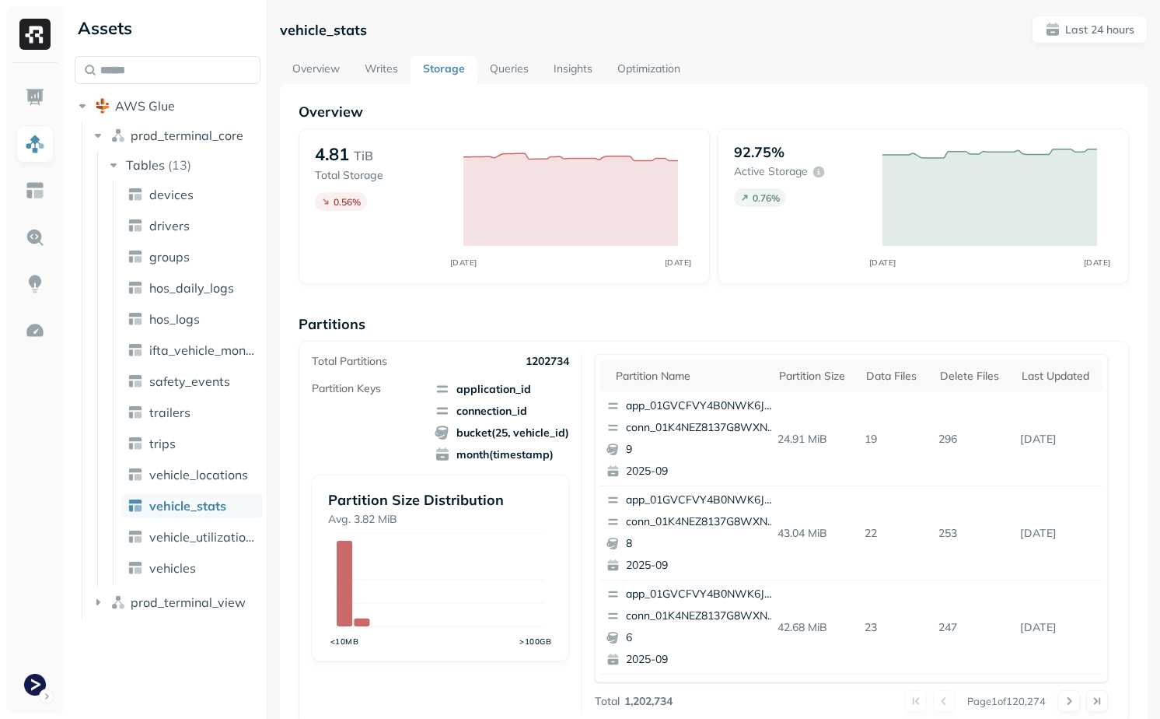
click at [328, 79] on link "Overview" at bounding box center [316, 70] width 72 height 28
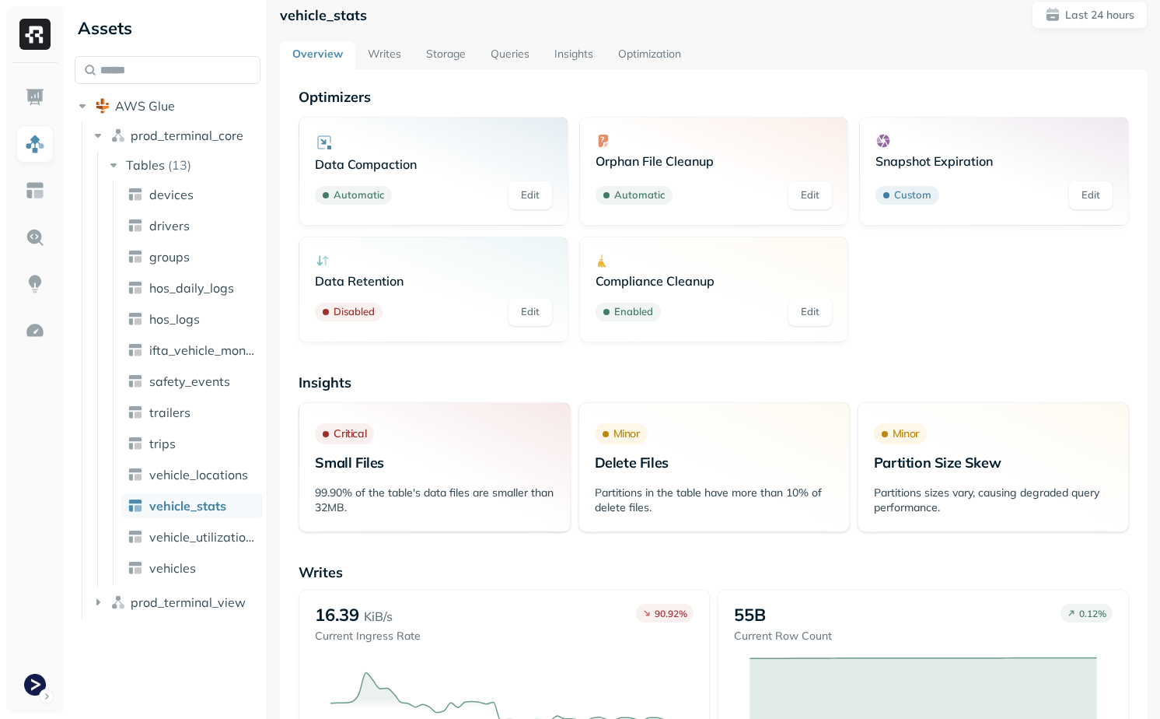
scroll to position [13, 0]
click at [382, 63] on link "Writes" at bounding box center [384, 57] width 58 height 28
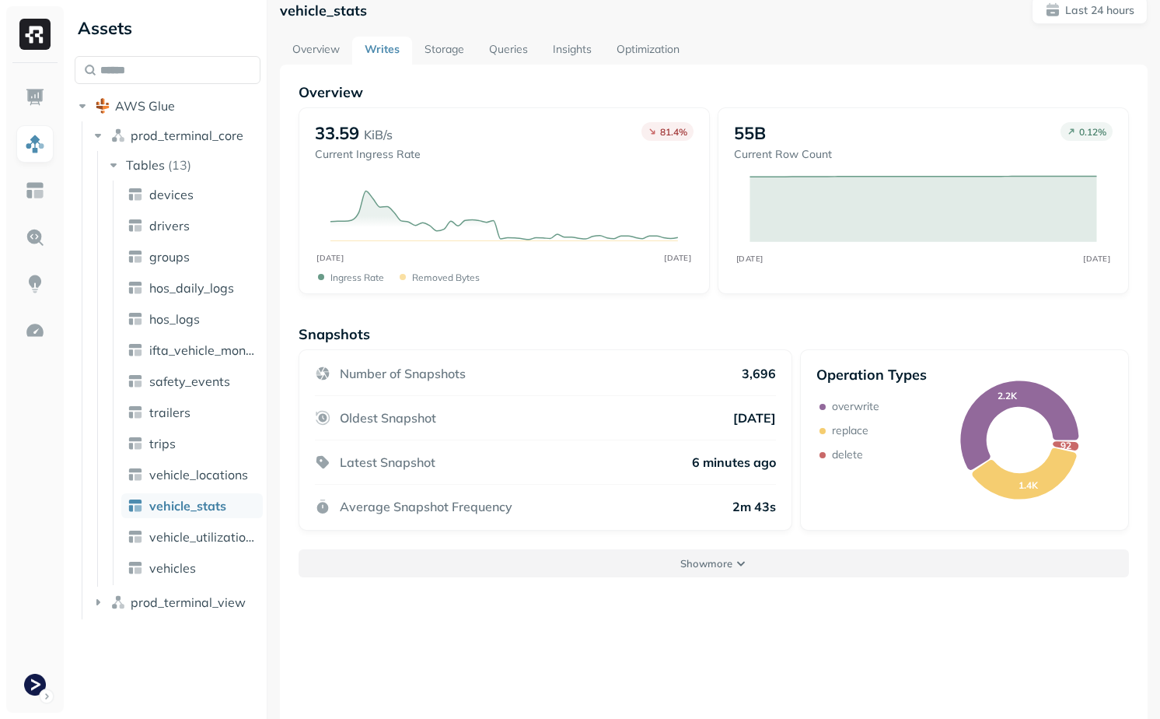
click at [509, 563] on button "Show more" at bounding box center [714, 563] width 831 height 28
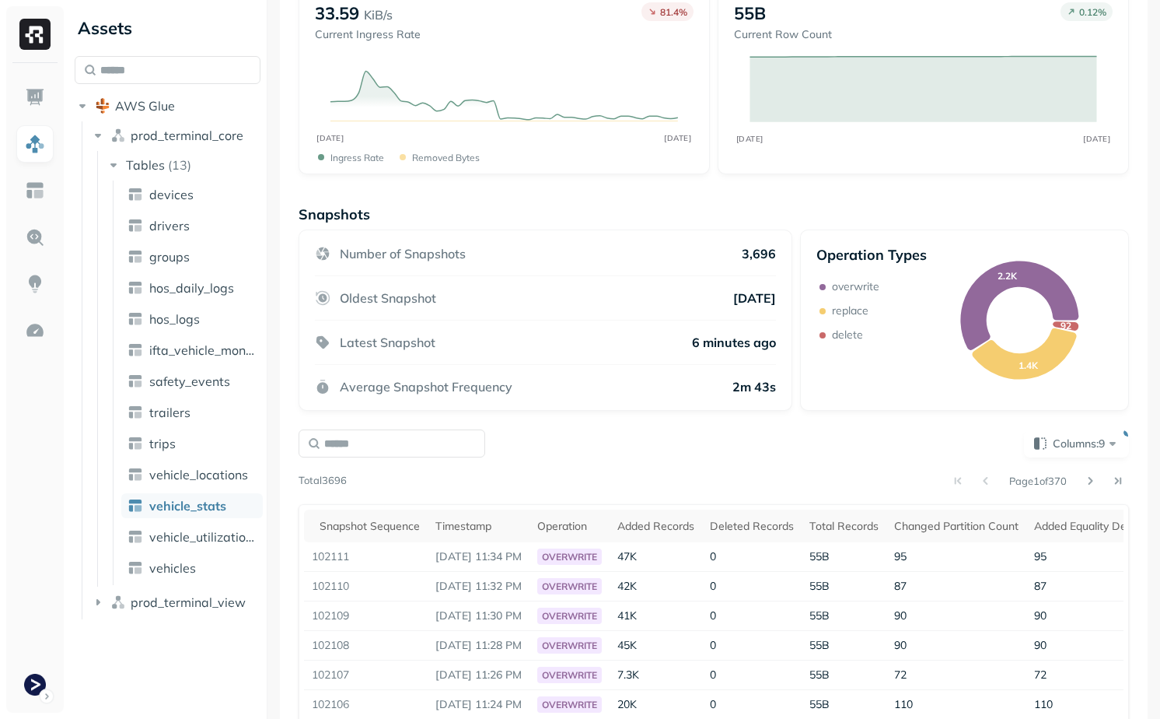
scroll to position [320, 0]
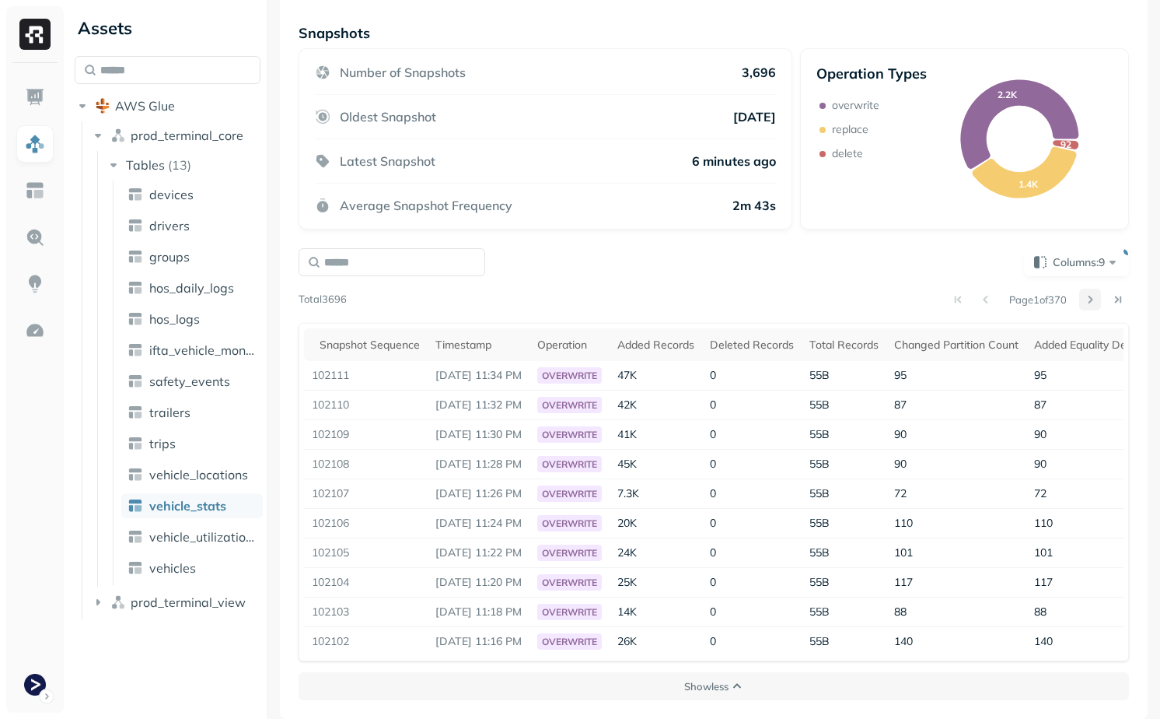
click at [1087, 297] on button at bounding box center [1091, 300] width 22 height 22
click at [1087, 298] on button at bounding box center [1091, 300] width 22 height 22
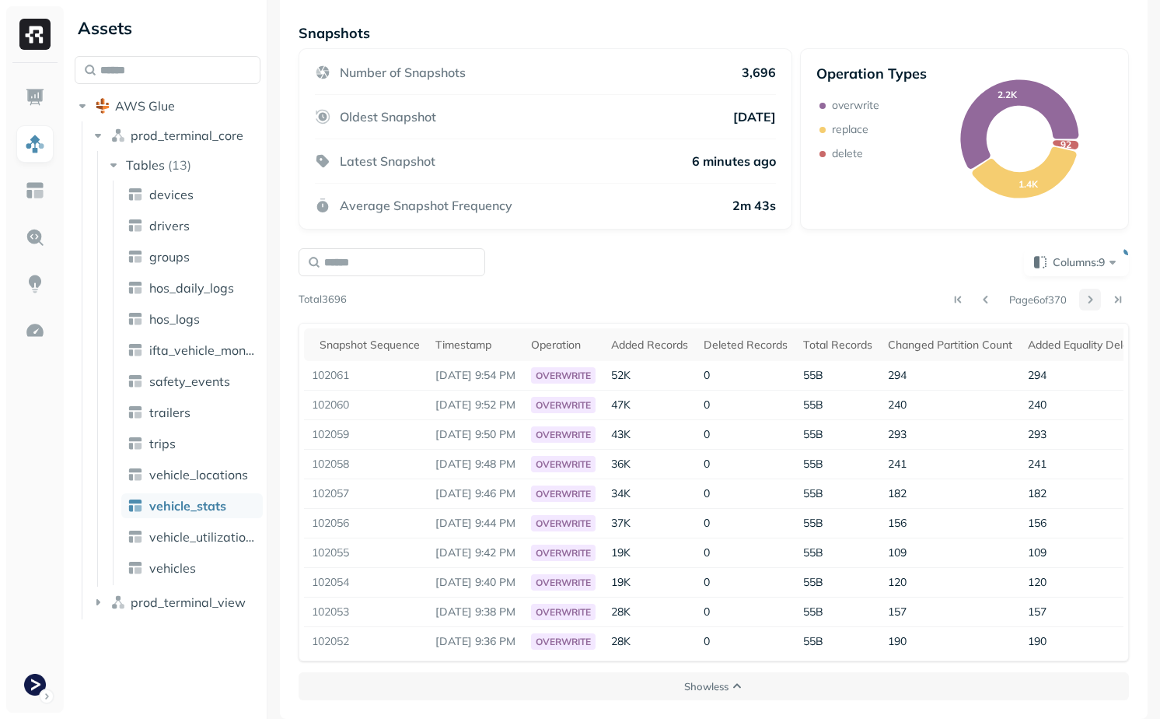
click at [1087, 298] on button at bounding box center [1091, 300] width 22 height 22
click at [344, 553] on td "102045" at bounding box center [366, 553] width 124 height 30
copy td "102045"
click at [980, 303] on button at bounding box center [986, 300] width 22 height 22
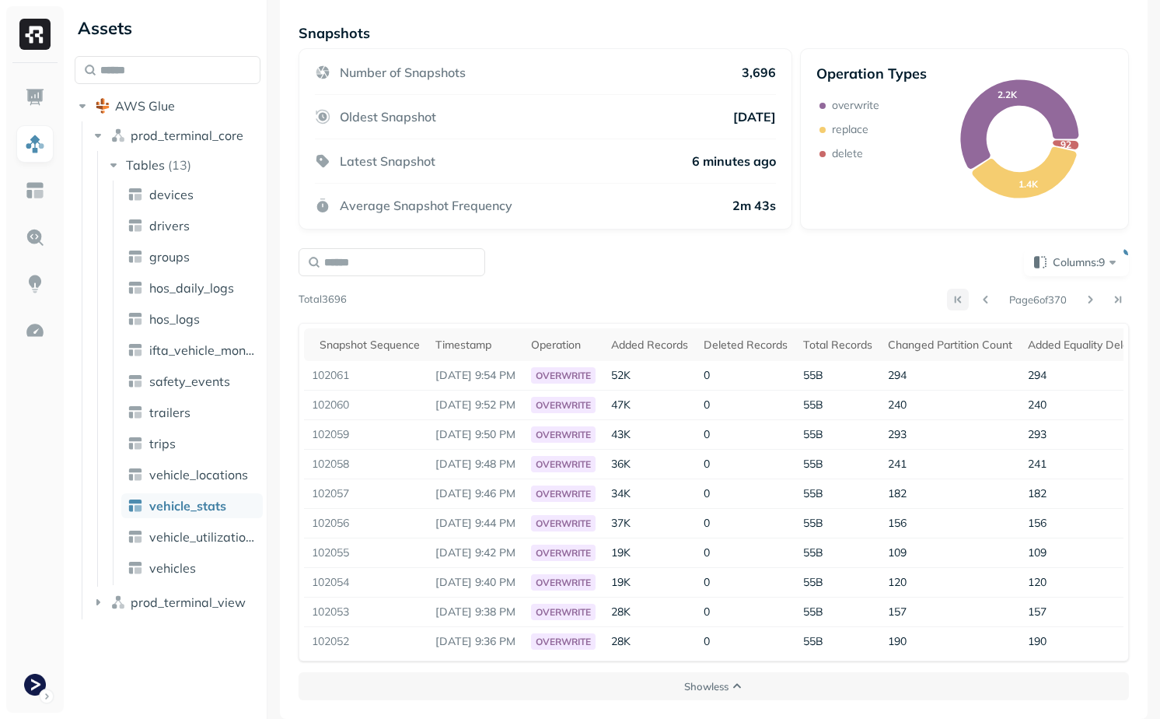
click at [947, 297] on button at bounding box center [958, 300] width 22 height 22
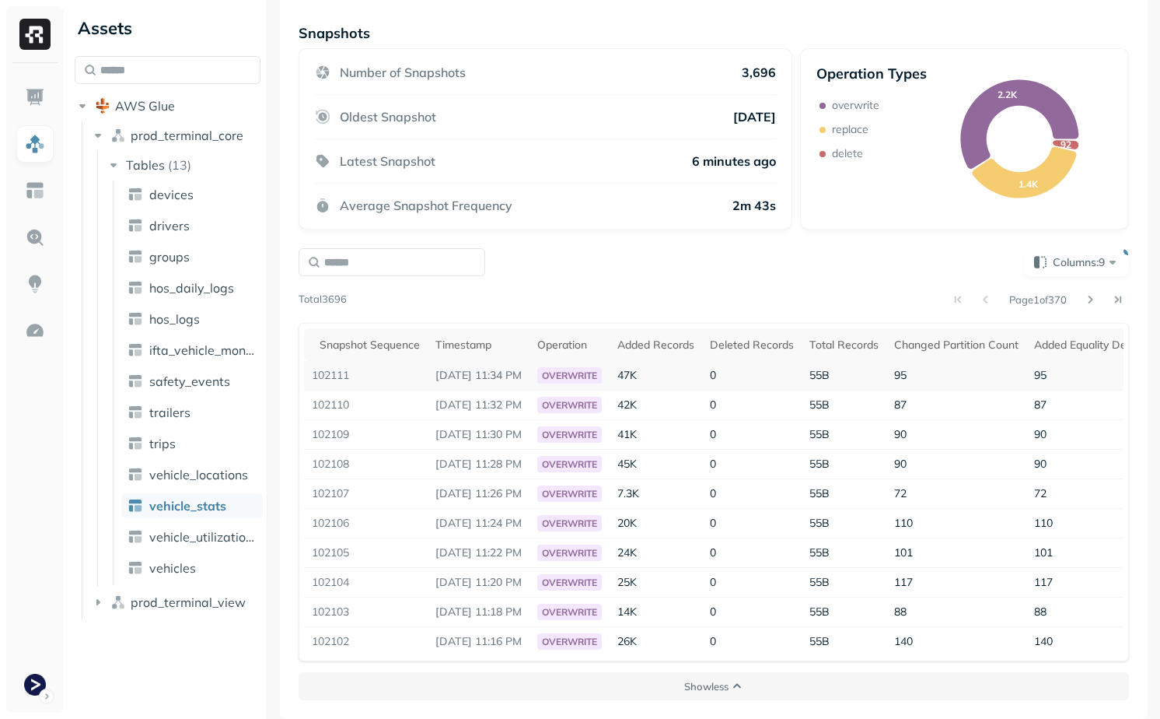
click at [338, 380] on td "102111" at bounding box center [366, 376] width 124 height 30
copy td "102111"
click at [1090, 288] on div "Columns: 9 Page 1 of 370 Total 3696 Snapshot Sequence Timestamp Operation Added…" at bounding box center [714, 454] width 831 height 413
click at [1090, 292] on button at bounding box center [1091, 300] width 22 height 22
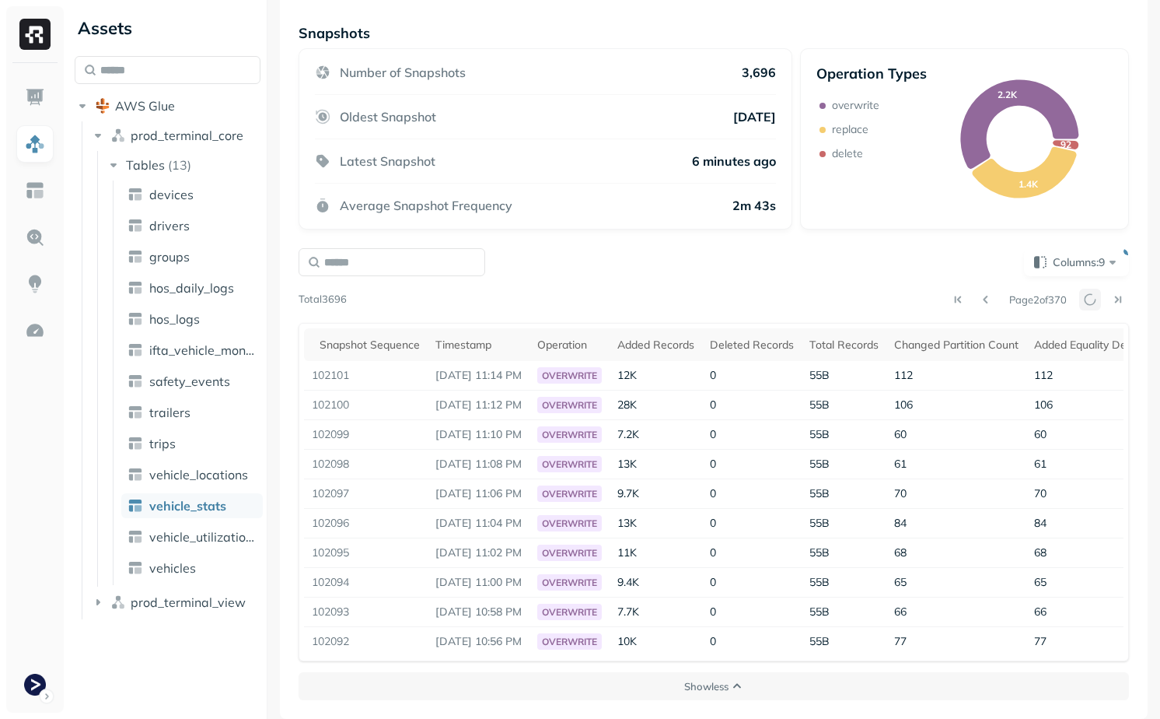
click at [1090, 292] on div at bounding box center [1105, 300] width 50 height 22
click at [1090, 292] on button at bounding box center [1091, 300] width 22 height 22
click at [1095, 296] on button at bounding box center [1091, 300] width 22 height 22
click at [1095, 296] on div at bounding box center [1105, 300] width 50 height 22
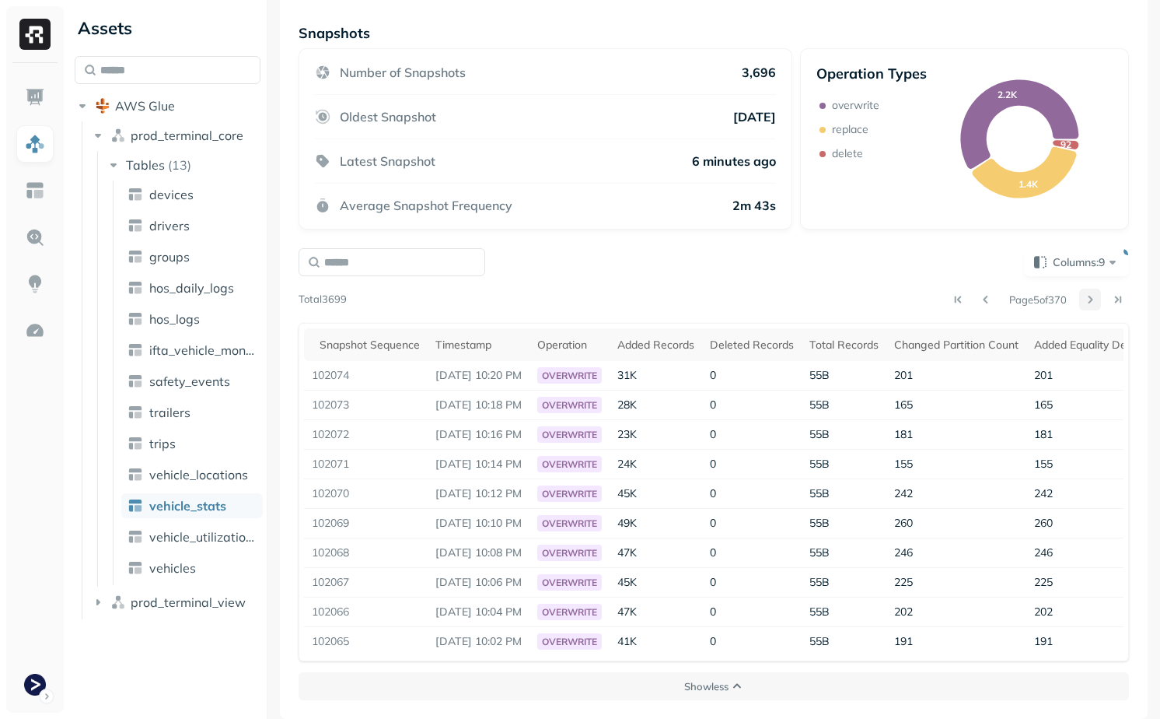
click at [1095, 296] on button at bounding box center [1091, 300] width 22 height 22
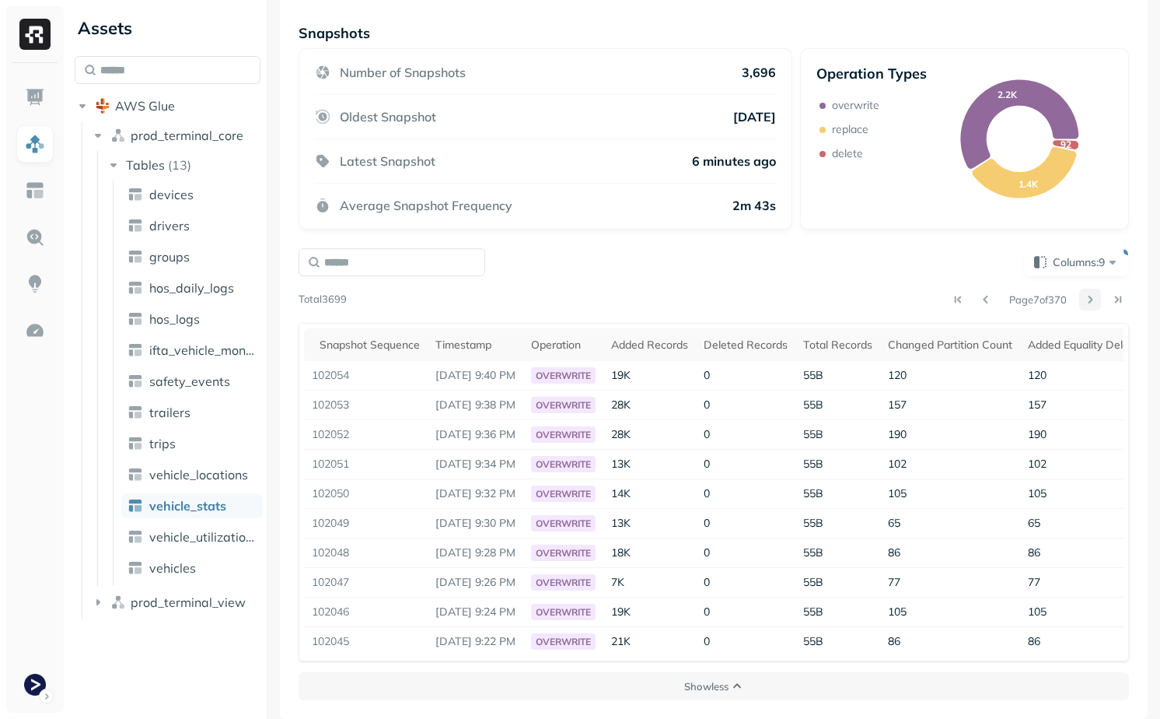
click at [1091, 296] on button at bounding box center [1091, 300] width 22 height 22
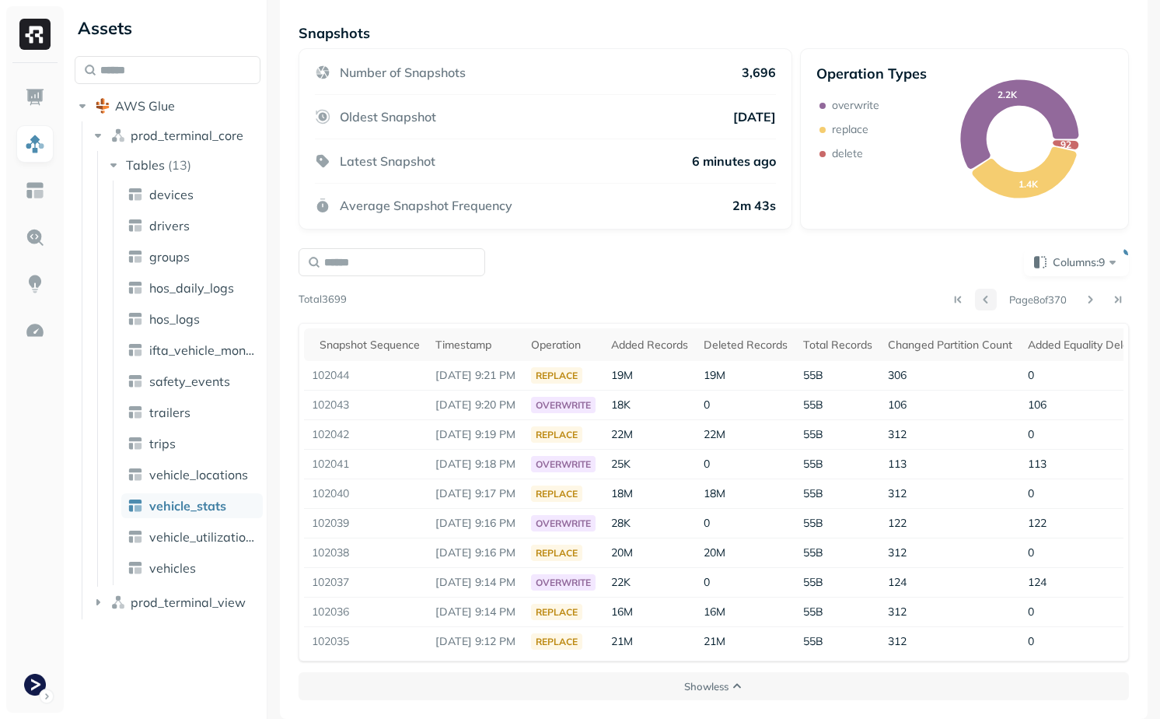
click at [984, 292] on button at bounding box center [986, 300] width 22 height 22
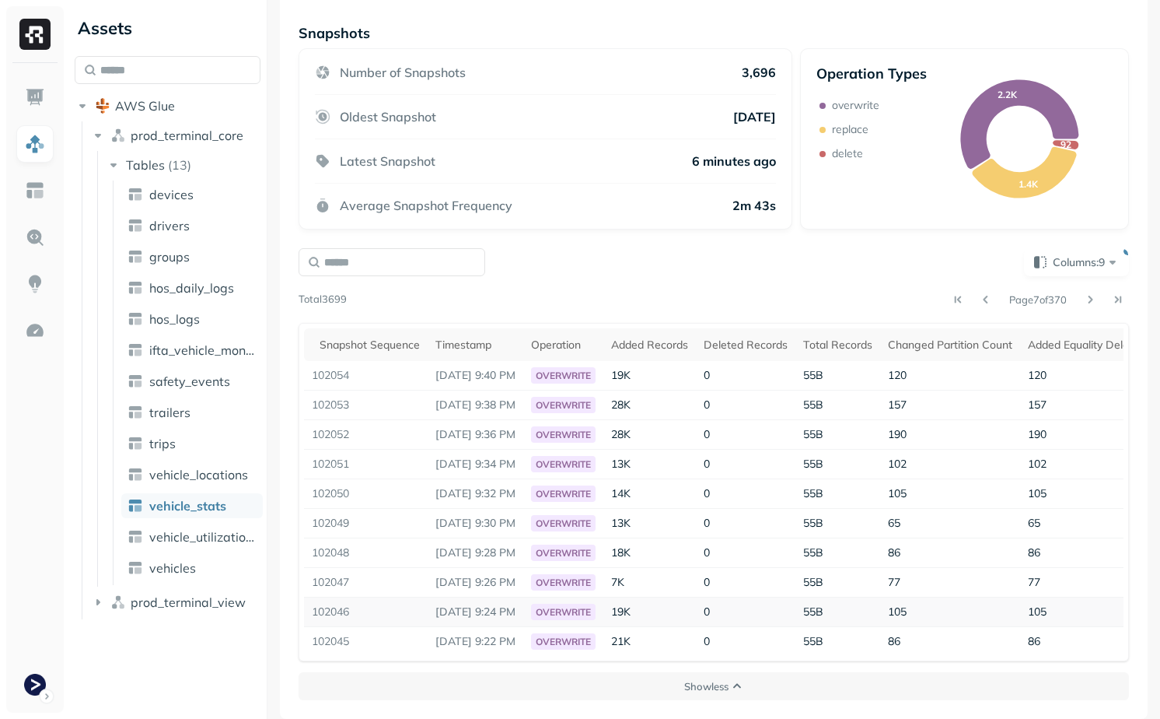
drag, startPoint x: 498, startPoint y: 613, endPoint x: 548, endPoint y: 613, distance: 50.6
click at [516, 613] on p "[DATE] 9:24 PM" at bounding box center [476, 611] width 80 height 15
click at [952, 295] on button at bounding box center [958, 300] width 22 height 22
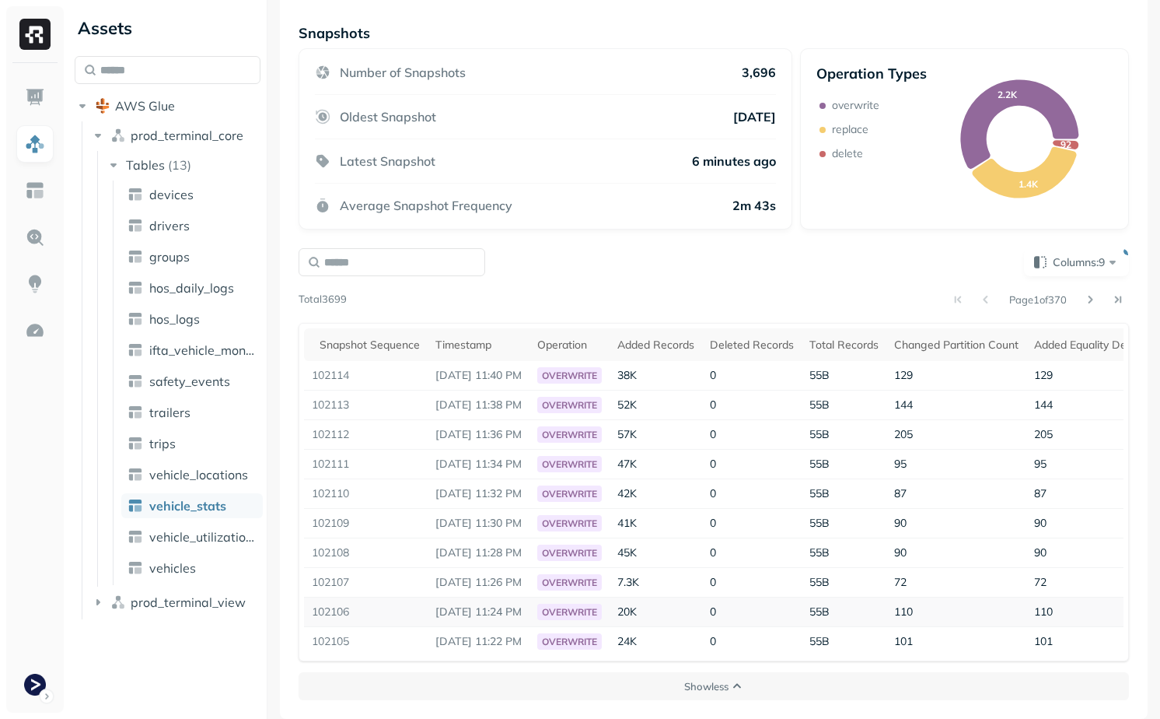
click at [334, 614] on td "102106" at bounding box center [366, 612] width 124 height 30
drag, startPoint x: 438, startPoint y: 613, endPoint x: 538, endPoint y: 614, distance: 100.3
click at [522, 614] on p "[DATE] 11:24 PM" at bounding box center [479, 611] width 86 height 15
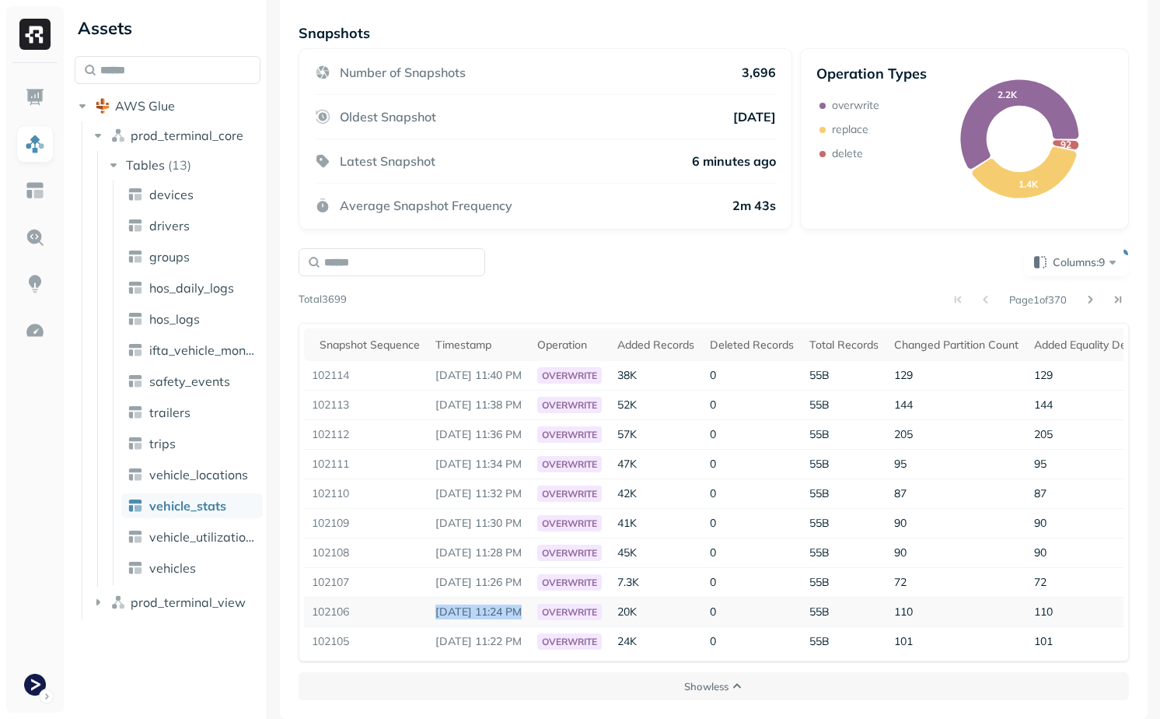
drag, startPoint x: 570, startPoint y: 611, endPoint x: 391, endPoint y: 611, distance: 178.9
click at [391, 611] on tr "102106 [DATE] 11:24 PM overwrite 20K 0 55B 110 110 0" at bounding box center [818, 612] width 1028 height 30
click at [393, 611] on td "102106" at bounding box center [366, 612] width 124 height 30
